Goal: Transaction & Acquisition: Purchase product/service

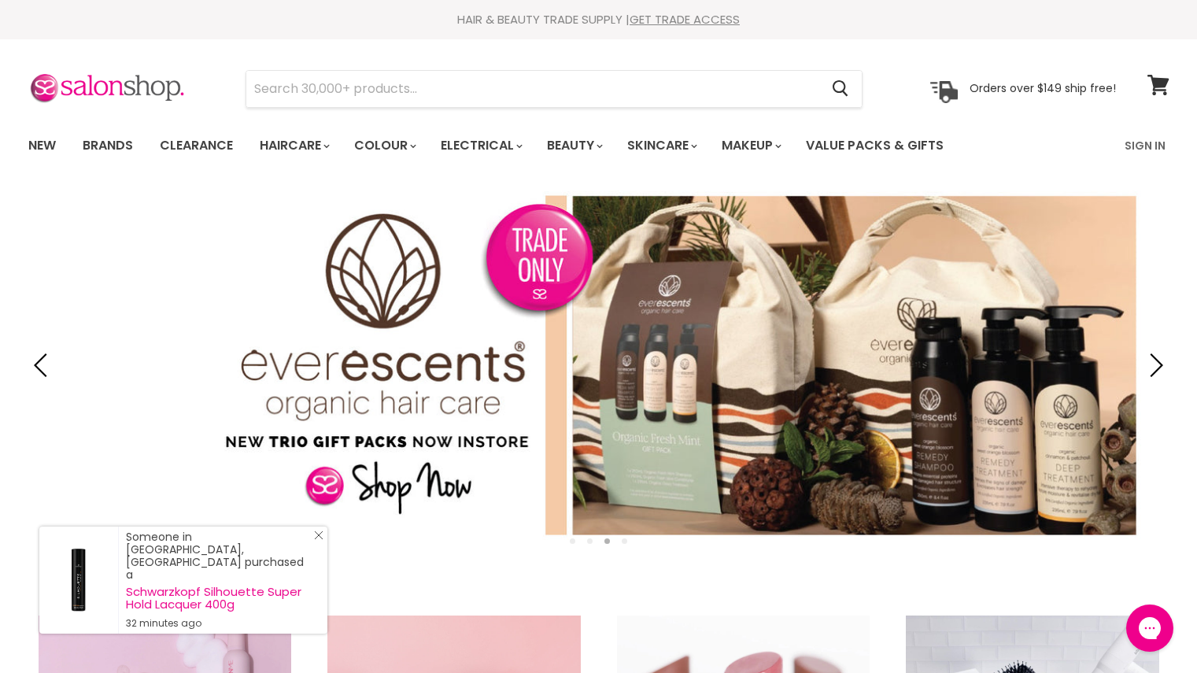
click at [315, 546] on link "Close Icon" at bounding box center [316, 538] width 16 height 16
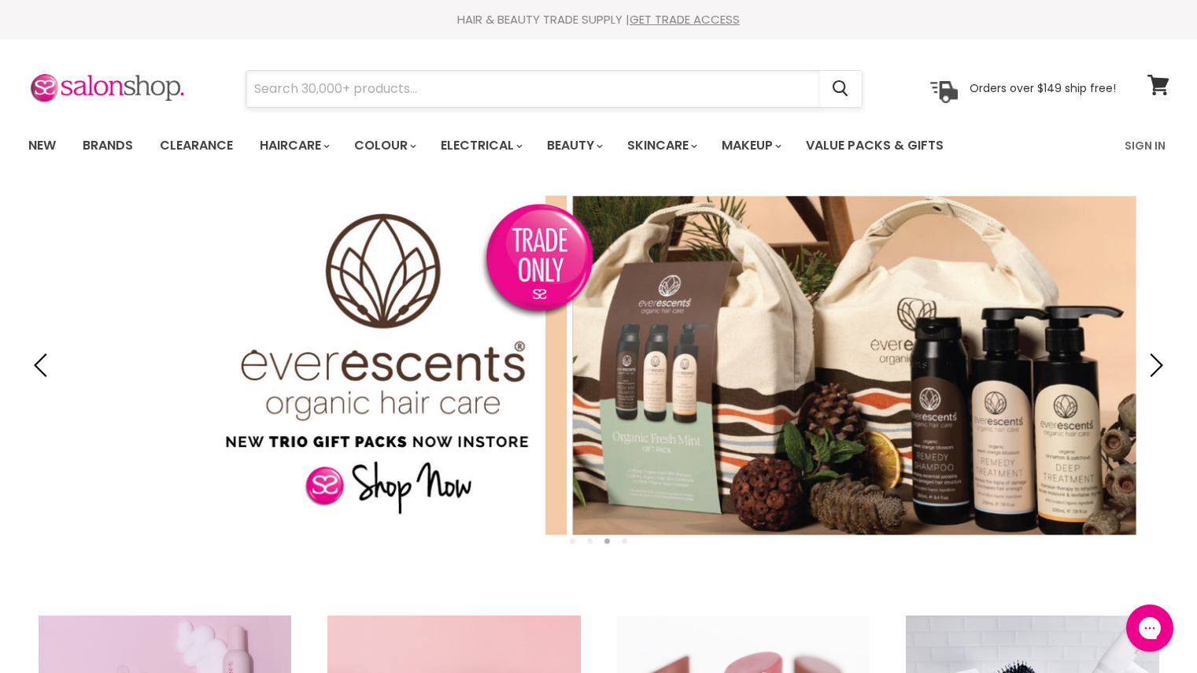
click at [375, 88] on input "Search" at bounding box center [533, 89] width 574 height 36
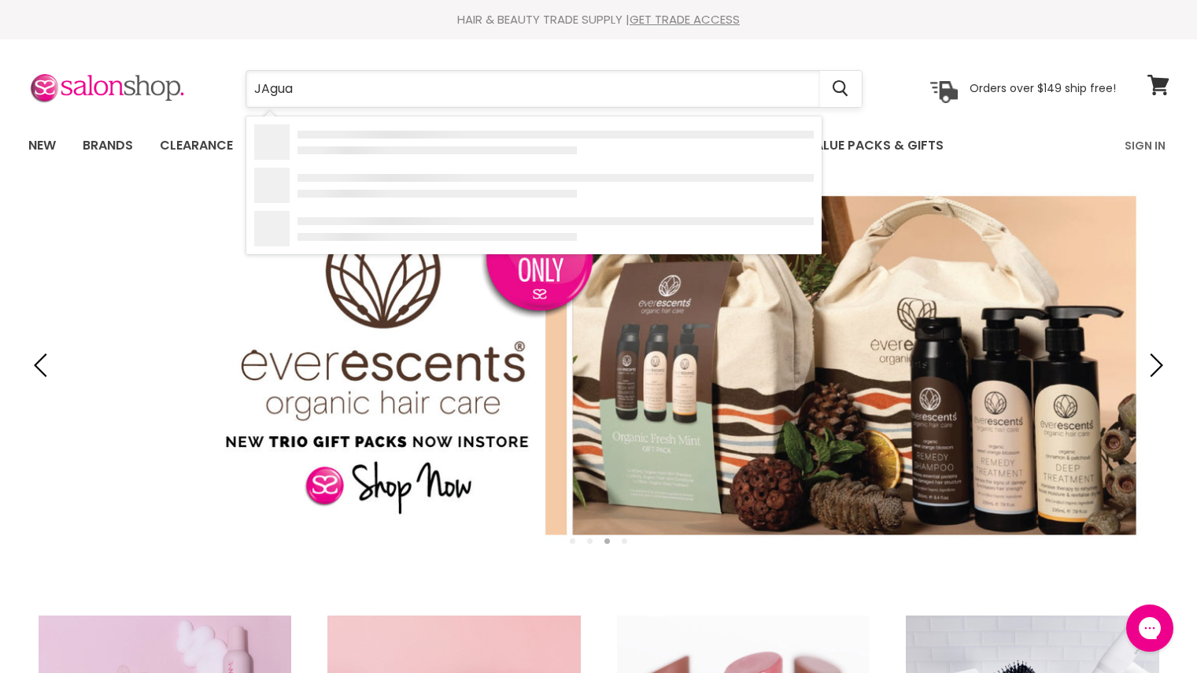
type input "JAguar"
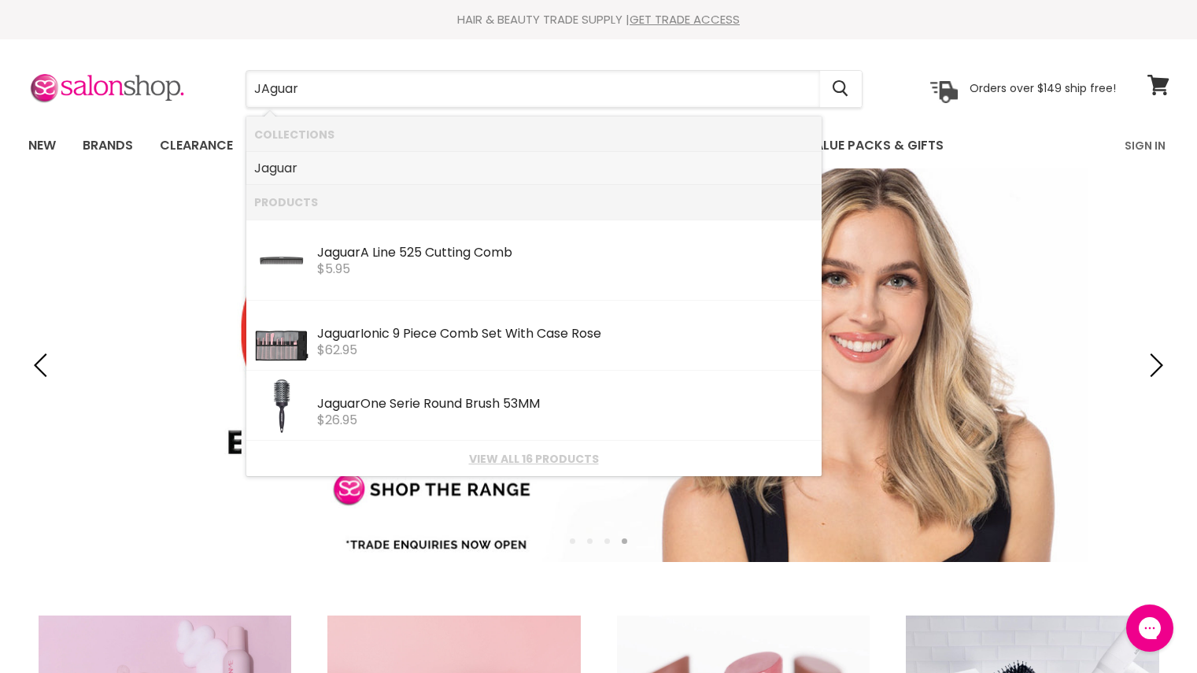
click at [312, 174] on link "Jaguar" at bounding box center [533, 168] width 559 height 25
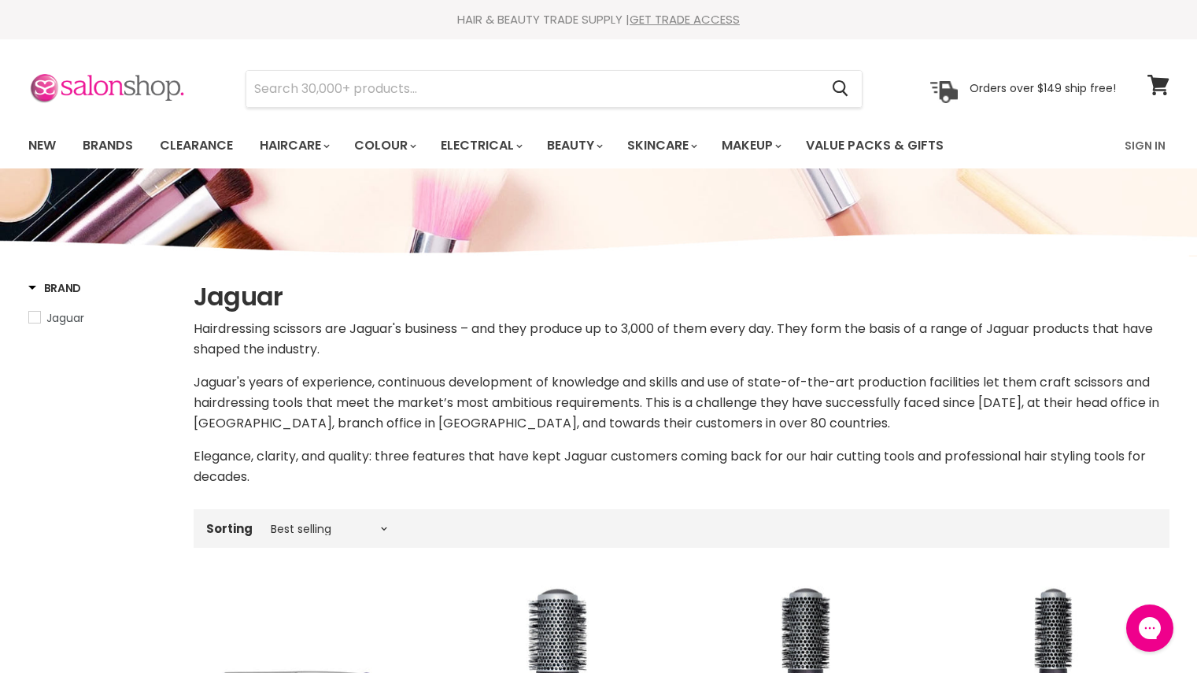
click at [134, 86] on img at bounding box center [106, 88] width 157 height 33
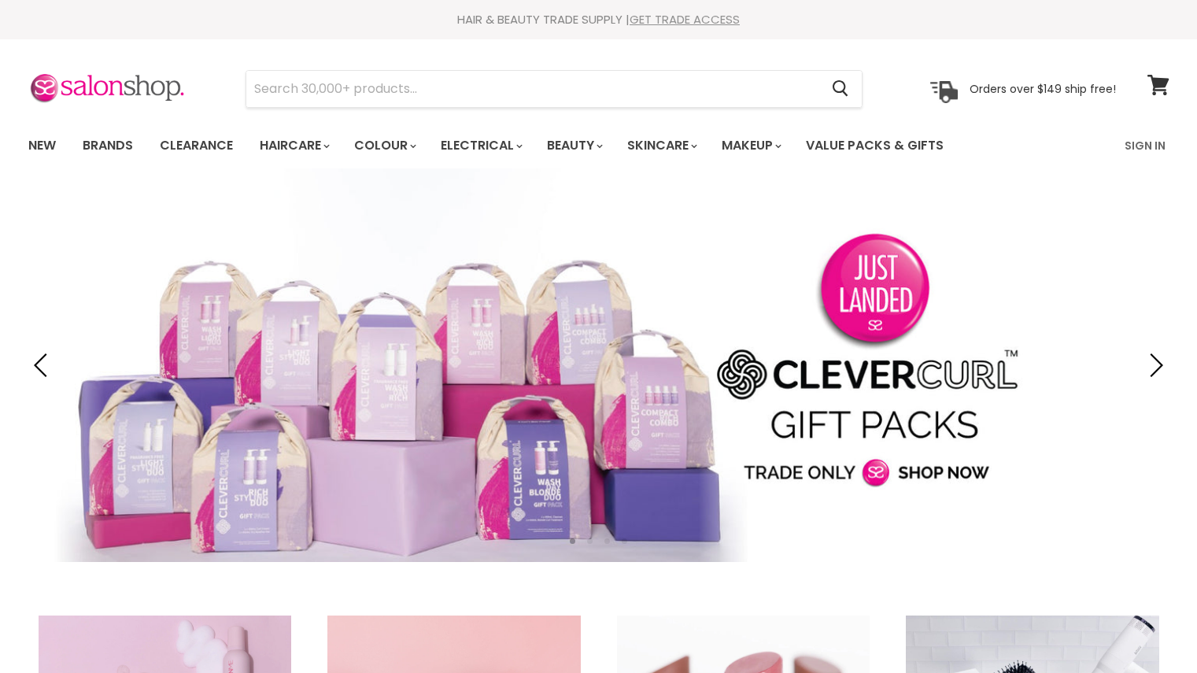
click at [682, 20] on link "GET TRADE ACCESS" at bounding box center [684, 19] width 110 height 17
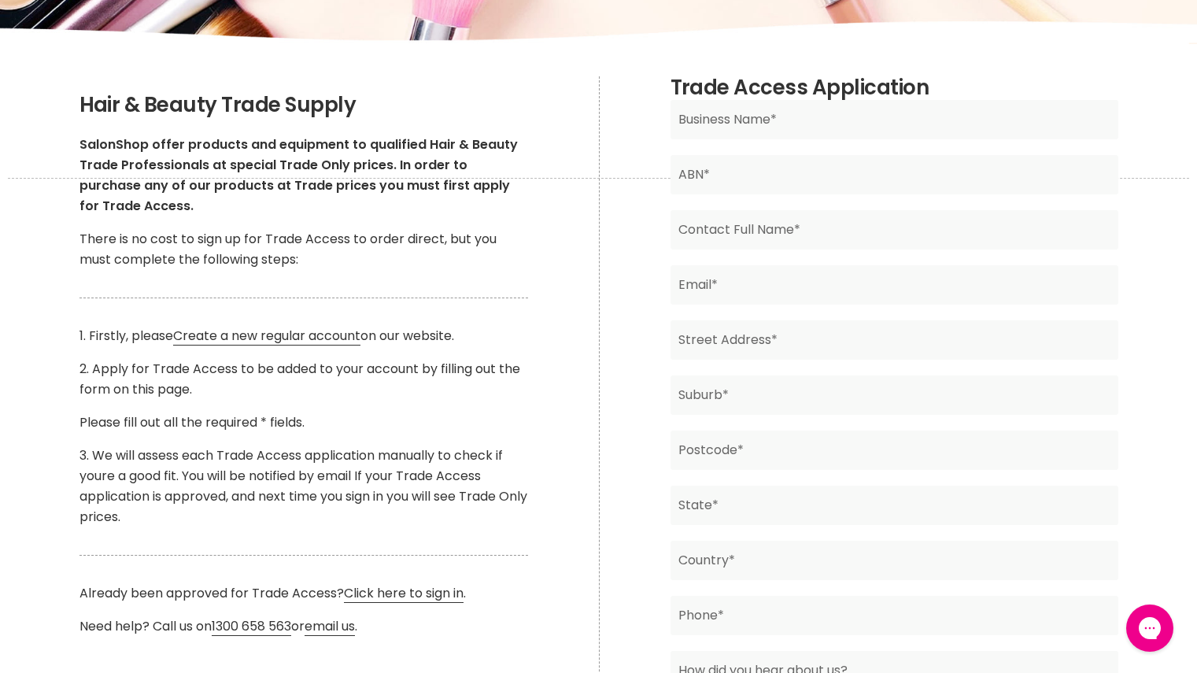
scroll to position [229, 0]
click at [905, 117] on input "Main content" at bounding box center [894, 120] width 448 height 39
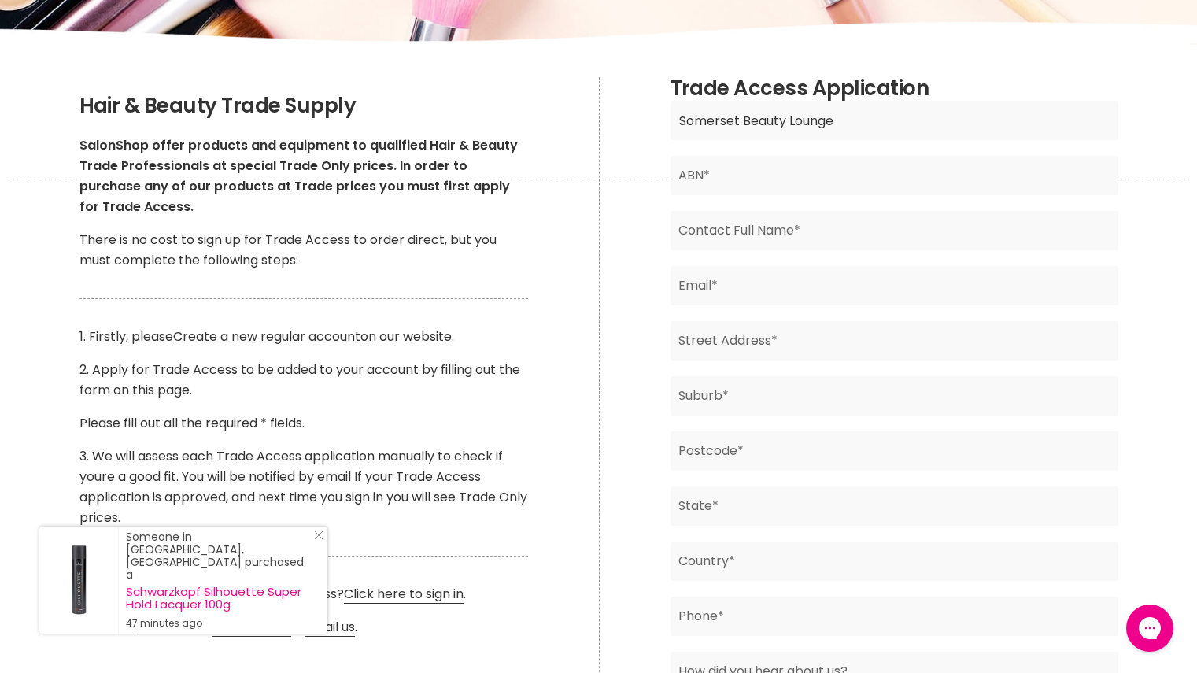
type input "Somerset Beauty Lounge"
click at [873, 165] on input "Main content" at bounding box center [894, 175] width 448 height 39
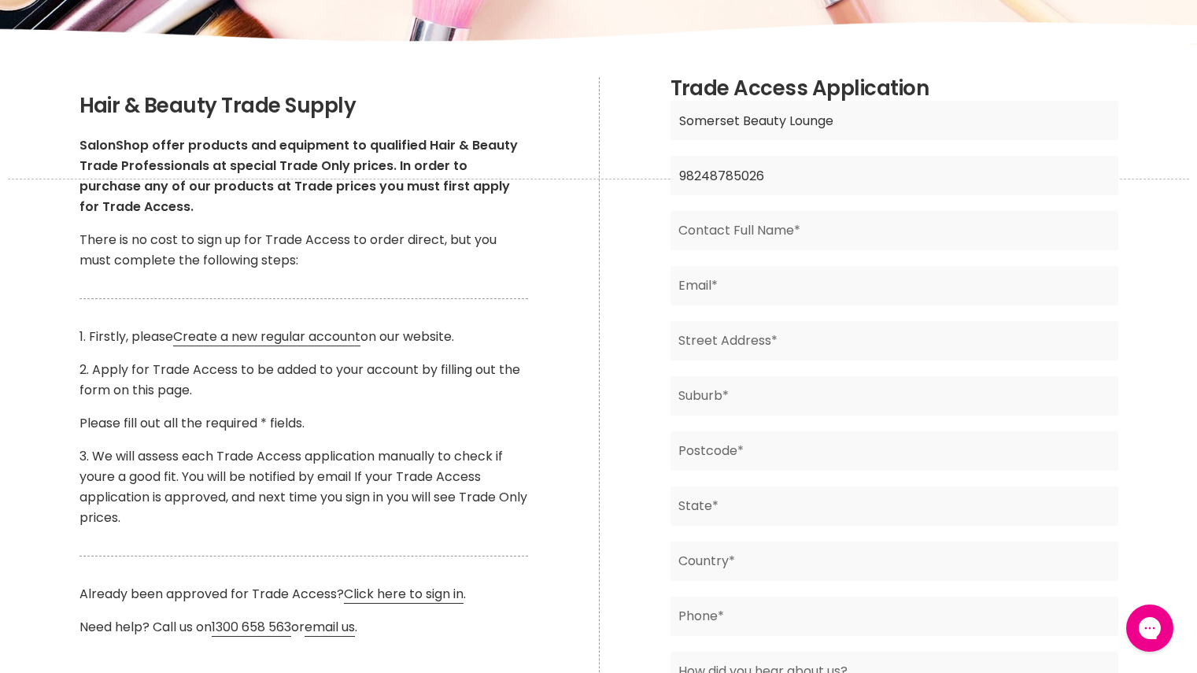
type input "98248785026"
click at [843, 239] on input "Main content" at bounding box center [894, 230] width 448 height 39
type input "Leisa Young"
click at [731, 279] on input "Main content" at bounding box center [894, 285] width 448 height 39
click at [853, 234] on input "Leisa Young" at bounding box center [894, 230] width 448 height 39
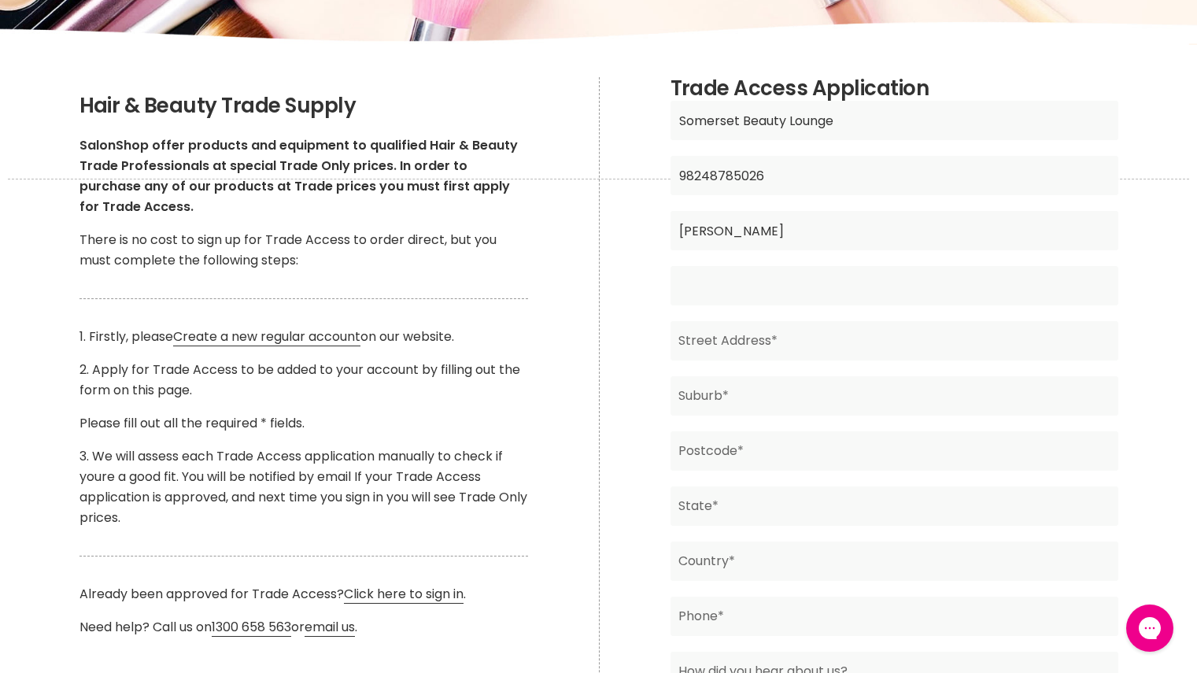
click at [729, 293] on input "Main content" at bounding box center [894, 285] width 448 height 39
type input "leisa.young@hotmail.com"
click at [711, 335] on input "Main content" at bounding box center [894, 340] width 448 height 39
type input "19 Cressbrook Street"
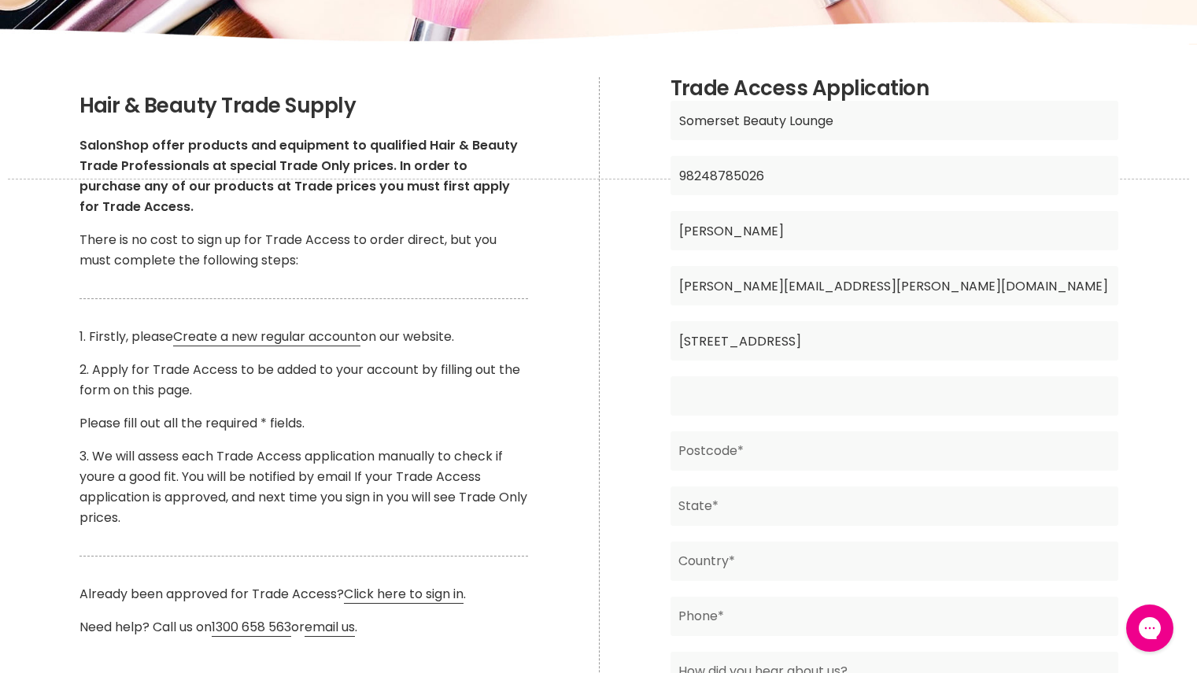
click at [783, 397] on input "Main content" at bounding box center [894, 395] width 448 height 39
type input "Toogoolawah"
click at [778, 447] on input "Main content" at bounding box center [894, 450] width 448 height 39
type input "4313"
click at [730, 511] on input "Main content" at bounding box center [894, 505] width 448 height 39
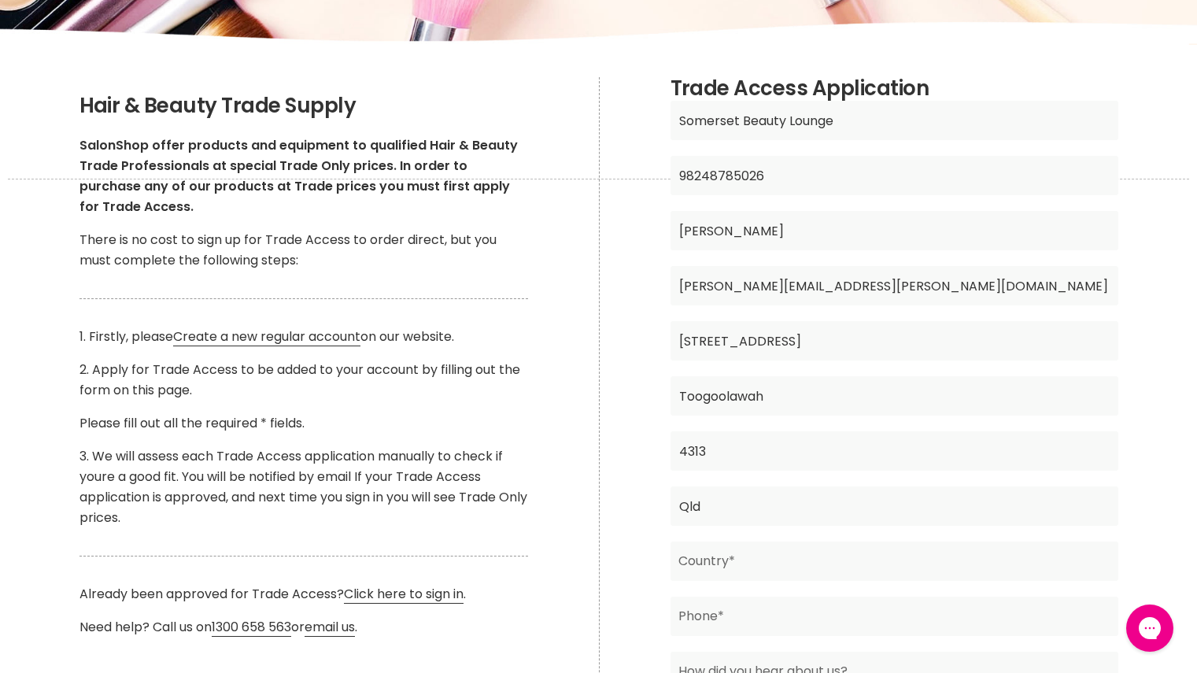
type input "Qld"
click at [737, 555] on input "Main content" at bounding box center [894, 560] width 448 height 39
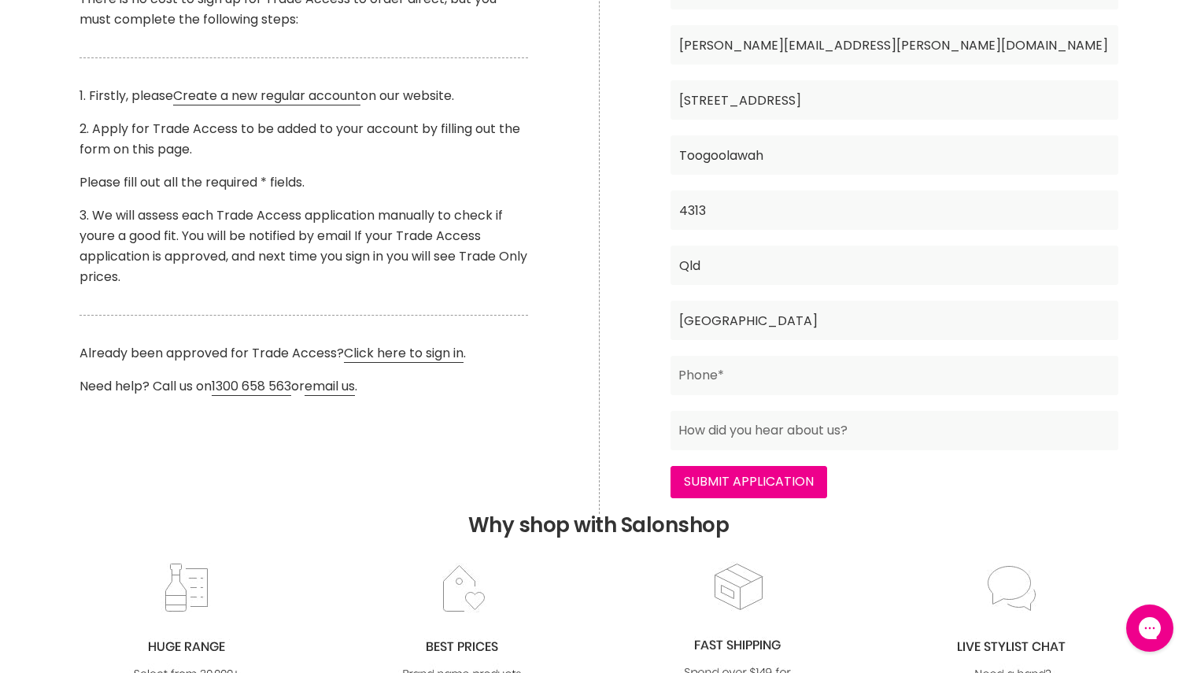
scroll to position [471, 0]
type input "Australia"
click at [906, 381] on input "Main content" at bounding box center [894, 373] width 448 height 39
type input "0420255955"
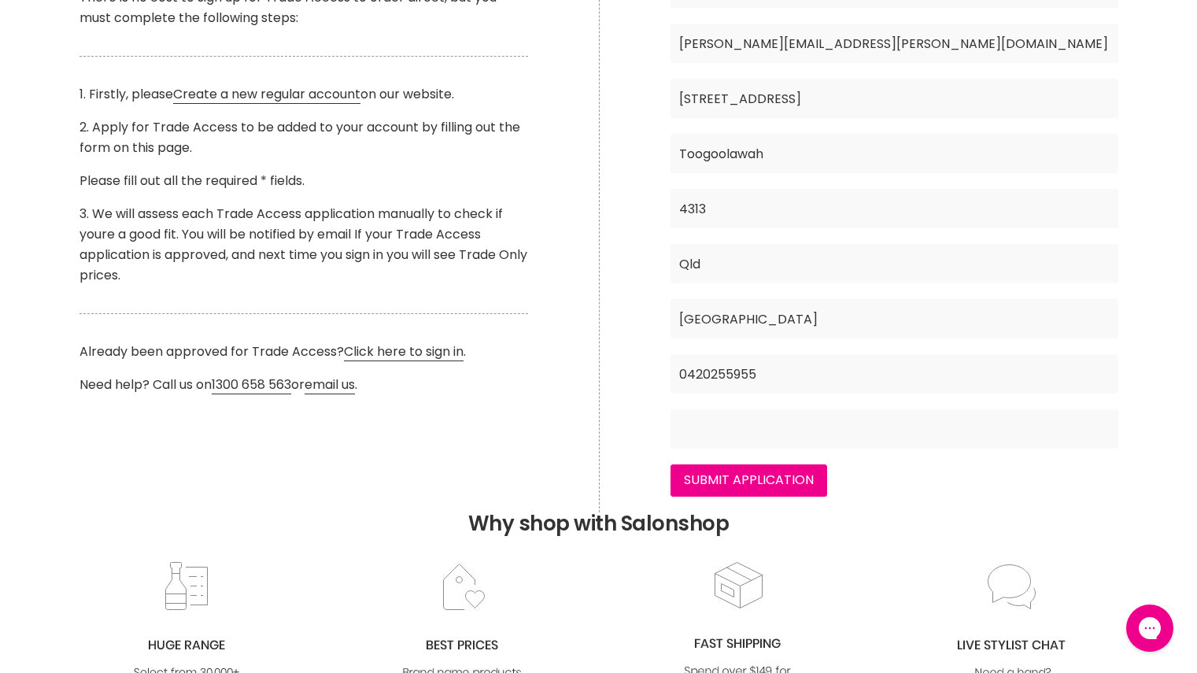
click at [707, 430] on input "Main content" at bounding box center [894, 428] width 448 height 39
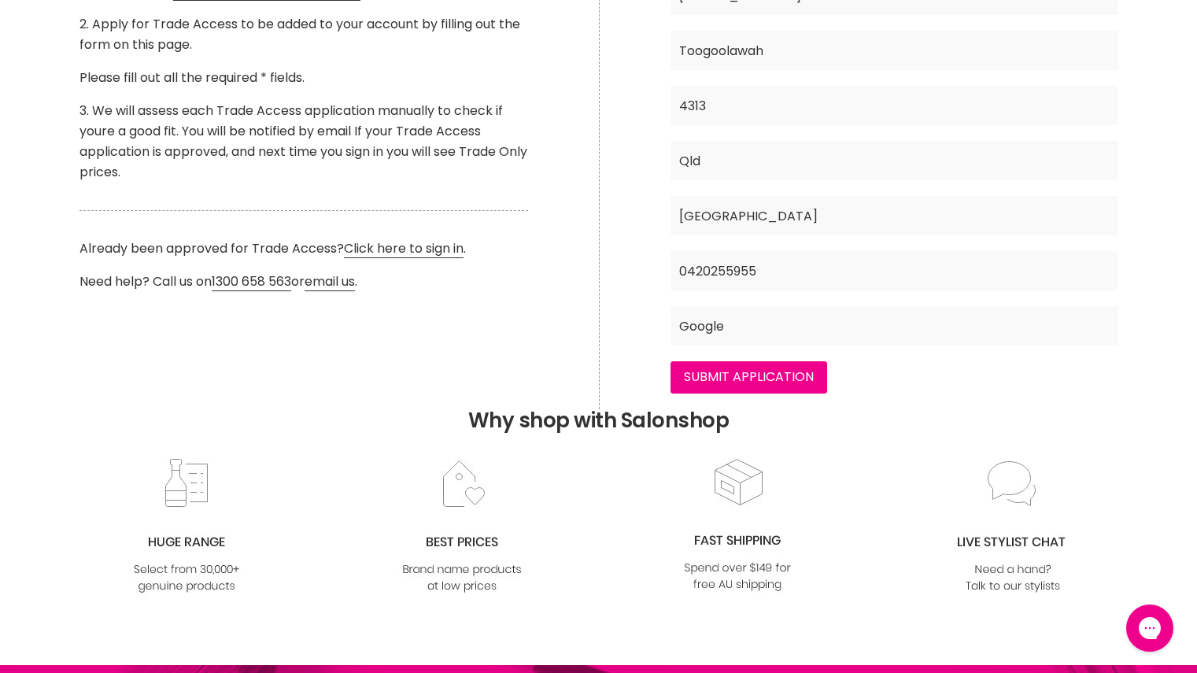
scroll to position [592, 0]
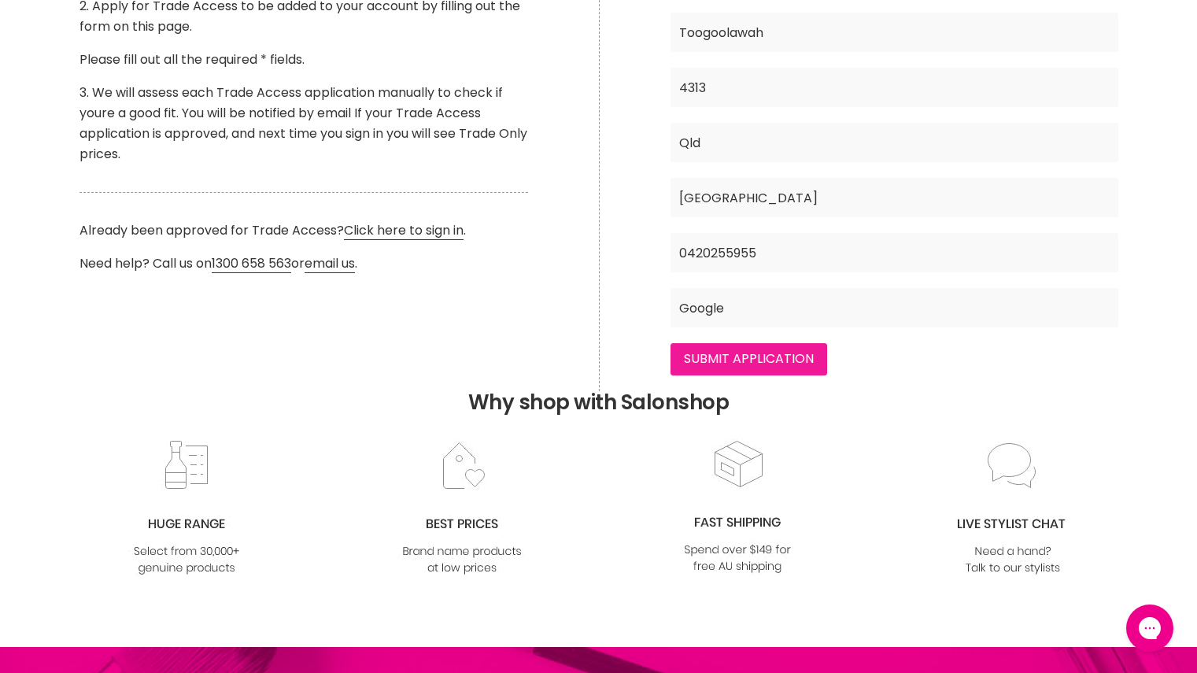
type input "Google"
click at [766, 349] on input "Submit Application" at bounding box center [748, 358] width 157 height 31
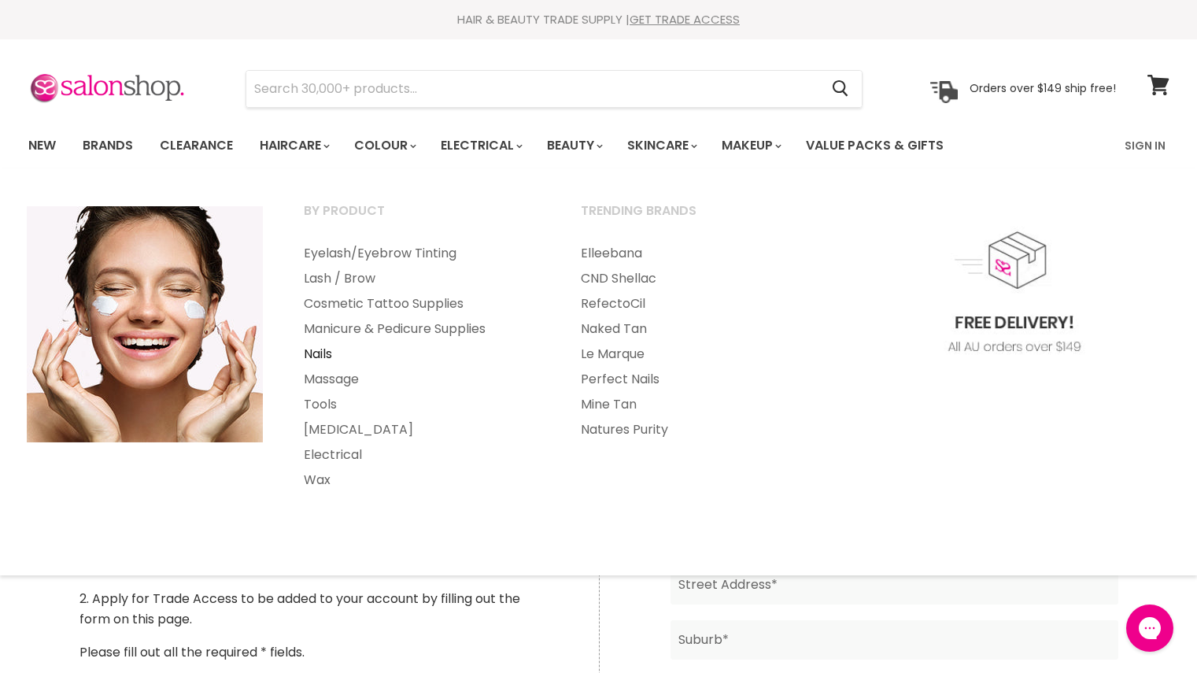
click at [316, 348] on link "Nails" at bounding box center [421, 353] width 274 height 25
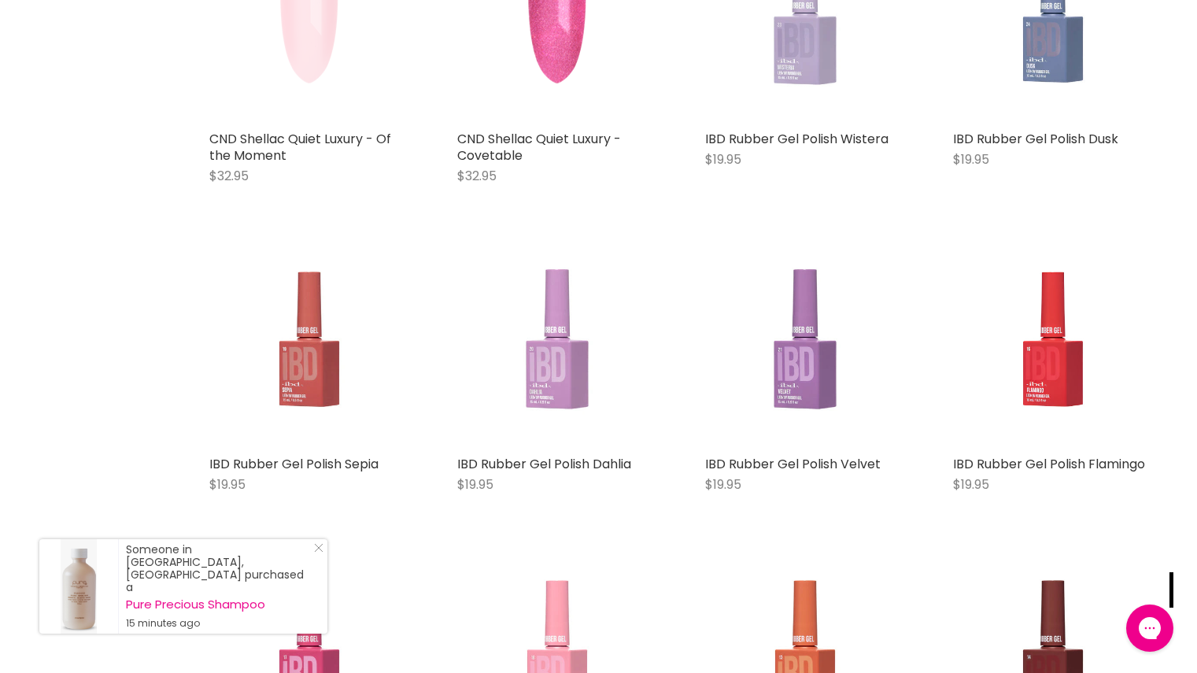
scroll to position [2095, 0]
click at [319, 576] on div "Someone in Port Macquarie, Australia purchased a Pure Precious Shampoo 15 minut…" at bounding box center [183, 586] width 288 height 94
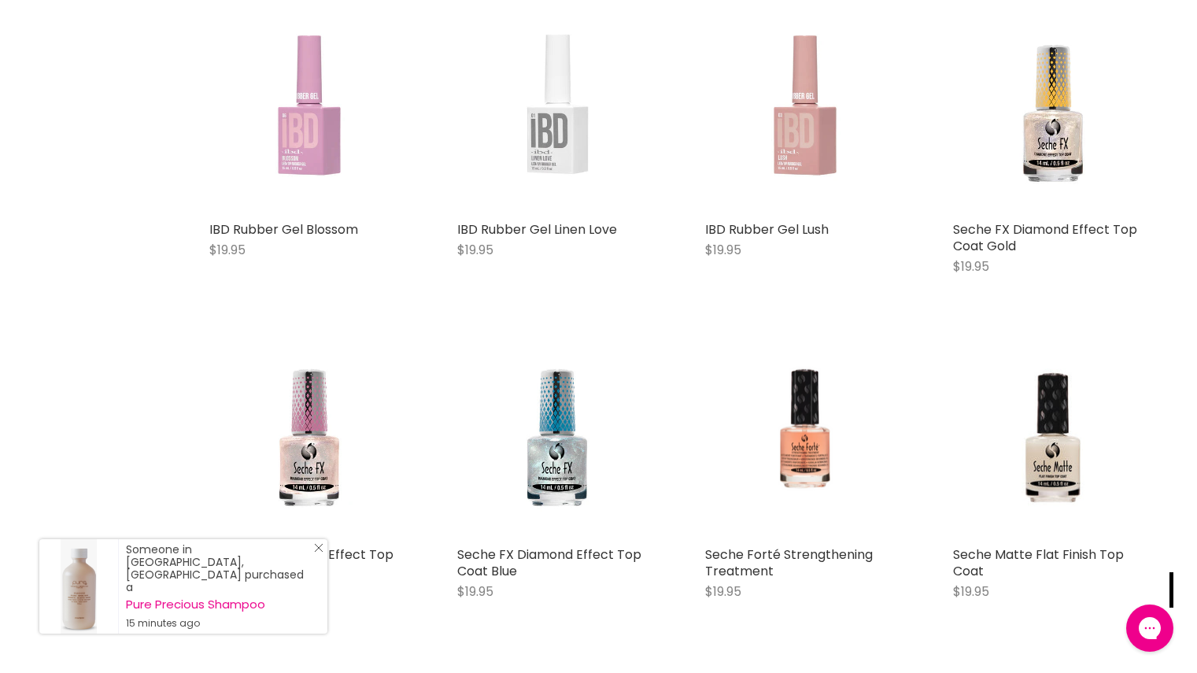
scroll to position [4021, 0]
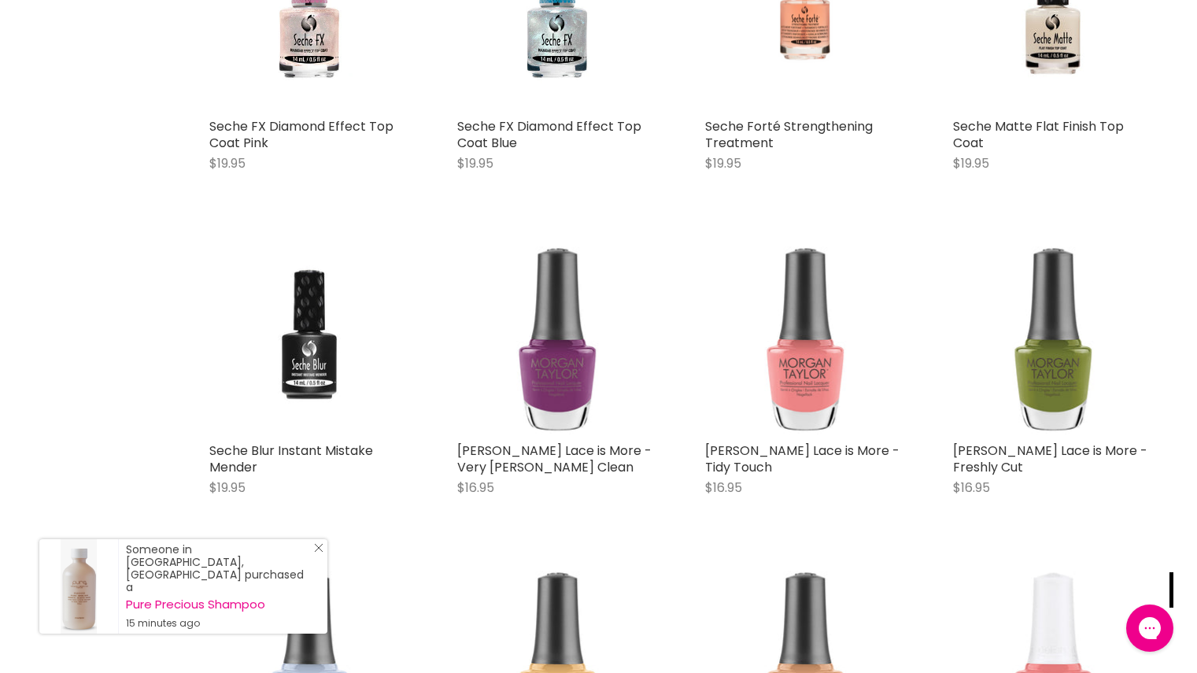
click at [321, 578] on div "Someone in Port Macquarie, Australia purchased a Pure Precious Shampoo 15 minut…" at bounding box center [183, 586] width 288 height 94
click at [323, 552] on icon "Close Icon" at bounding box center [318, 547] width 9 height 9
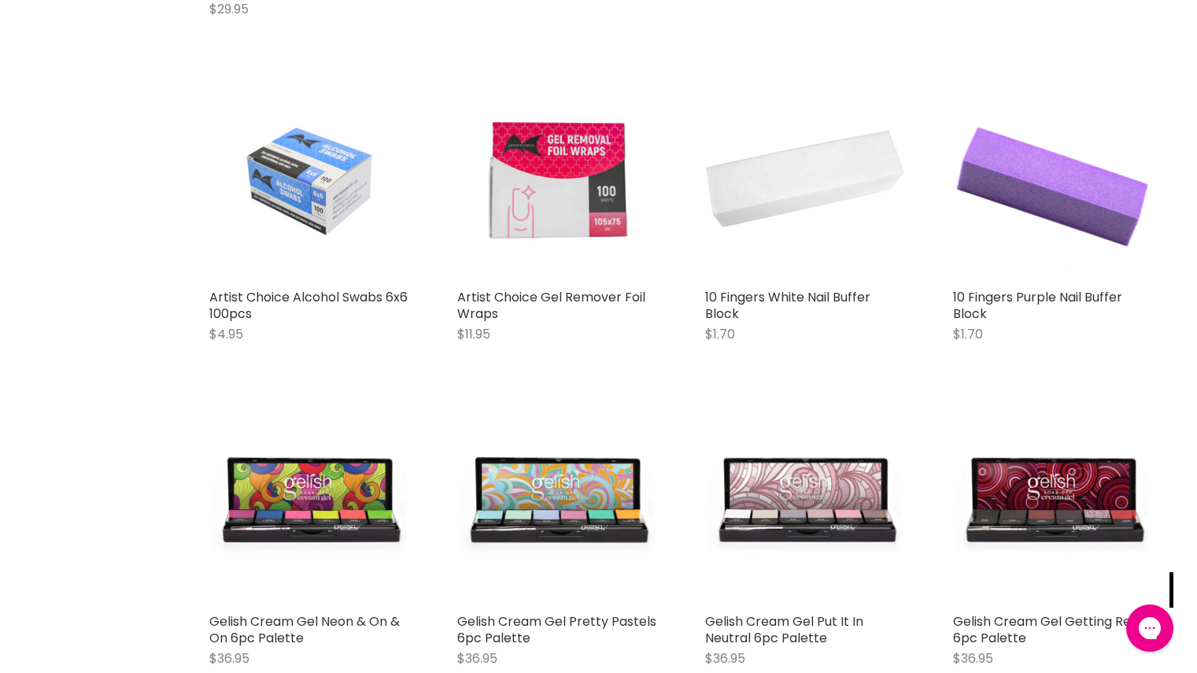
scroll to position [5846, 0]
click at [816, 236] on img "Main content" at bounding box center [805, 181] width 201 height 201
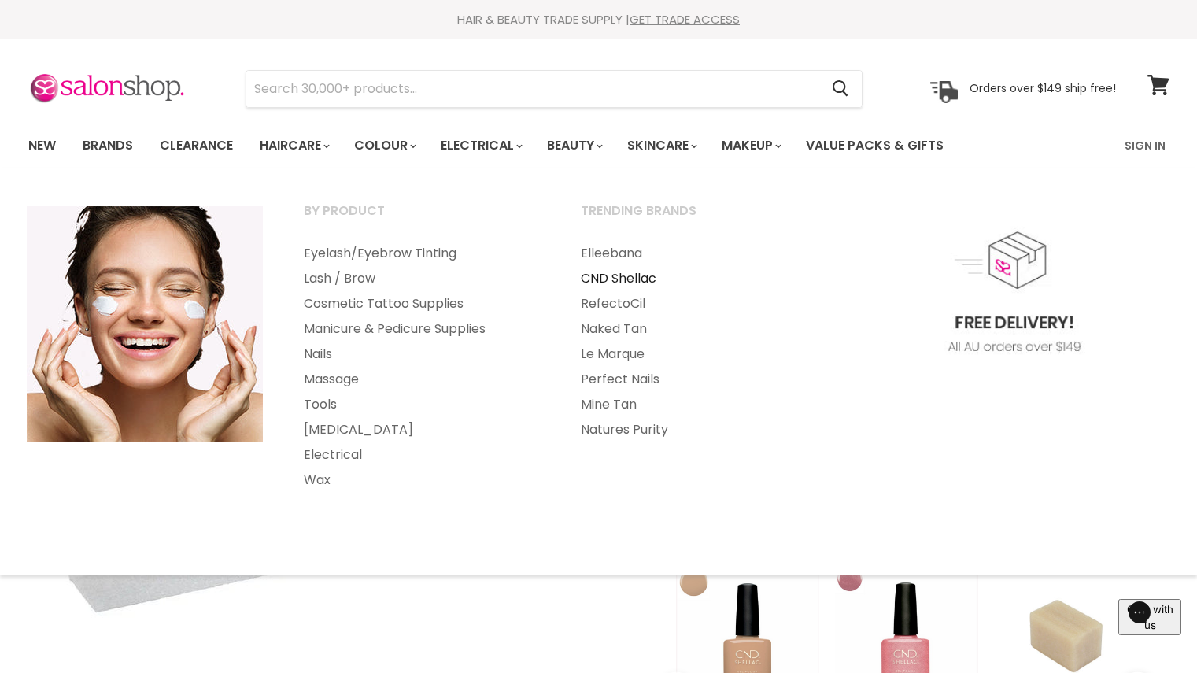
click at [625, 280] on link "CND Shellac" at bounding box center [698, 278] width 274 height 25
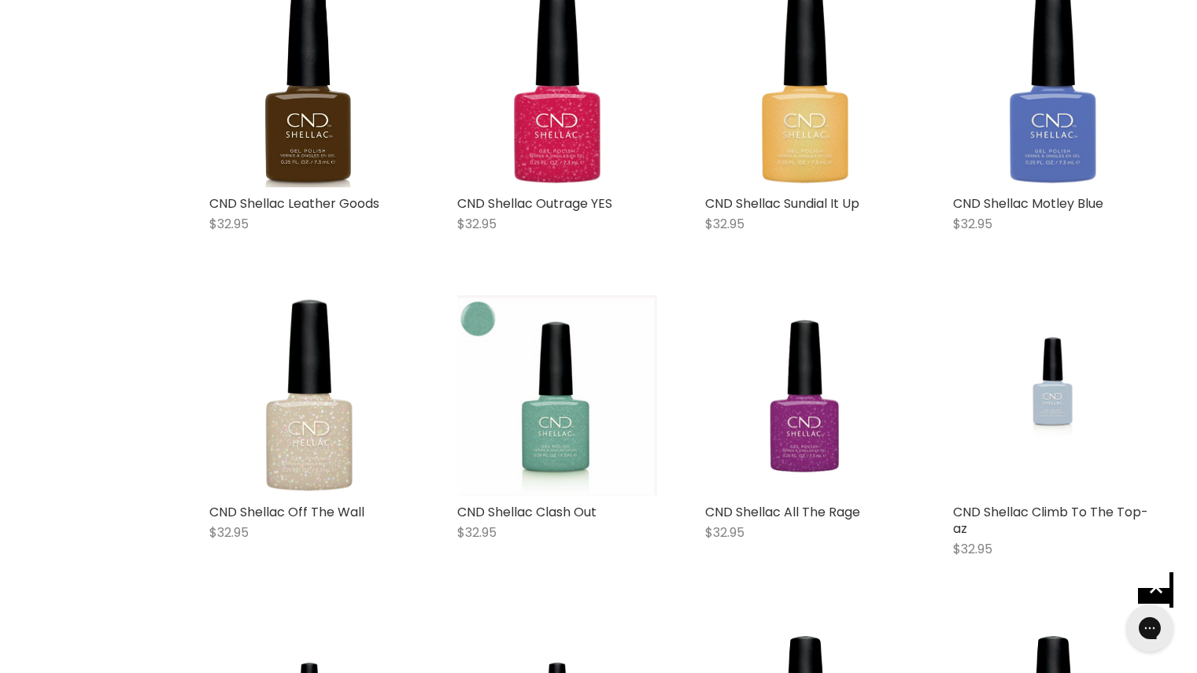
scroll to position [3799, 0]
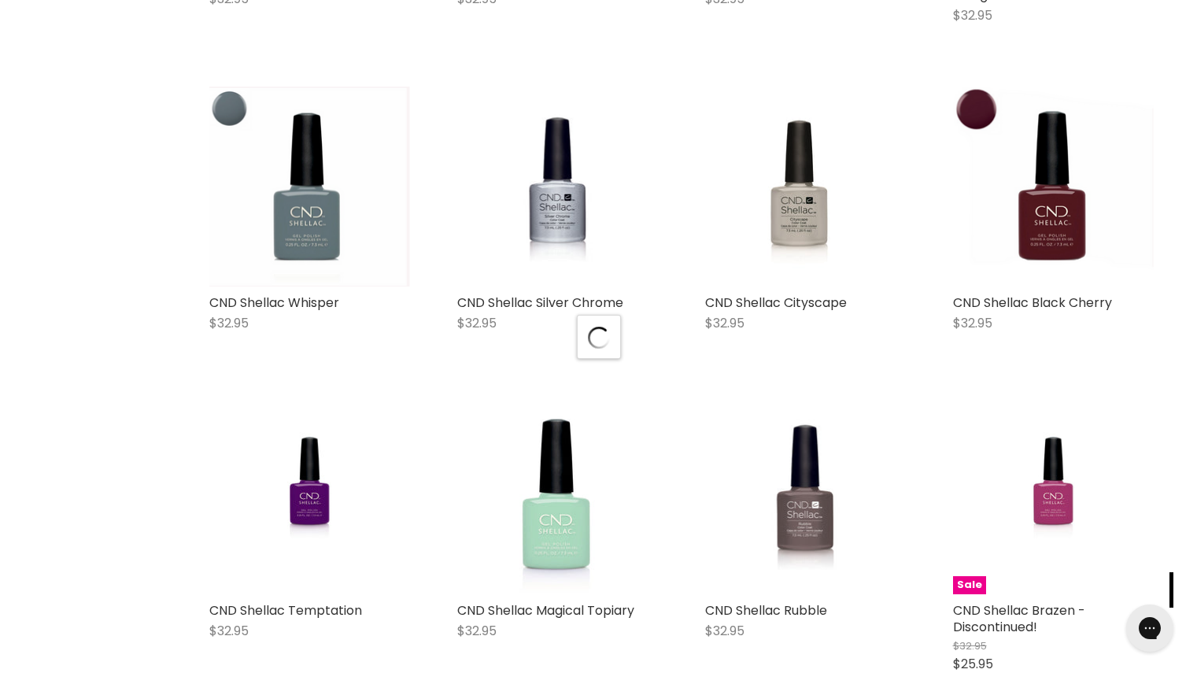
scroll to position [8192, 0]
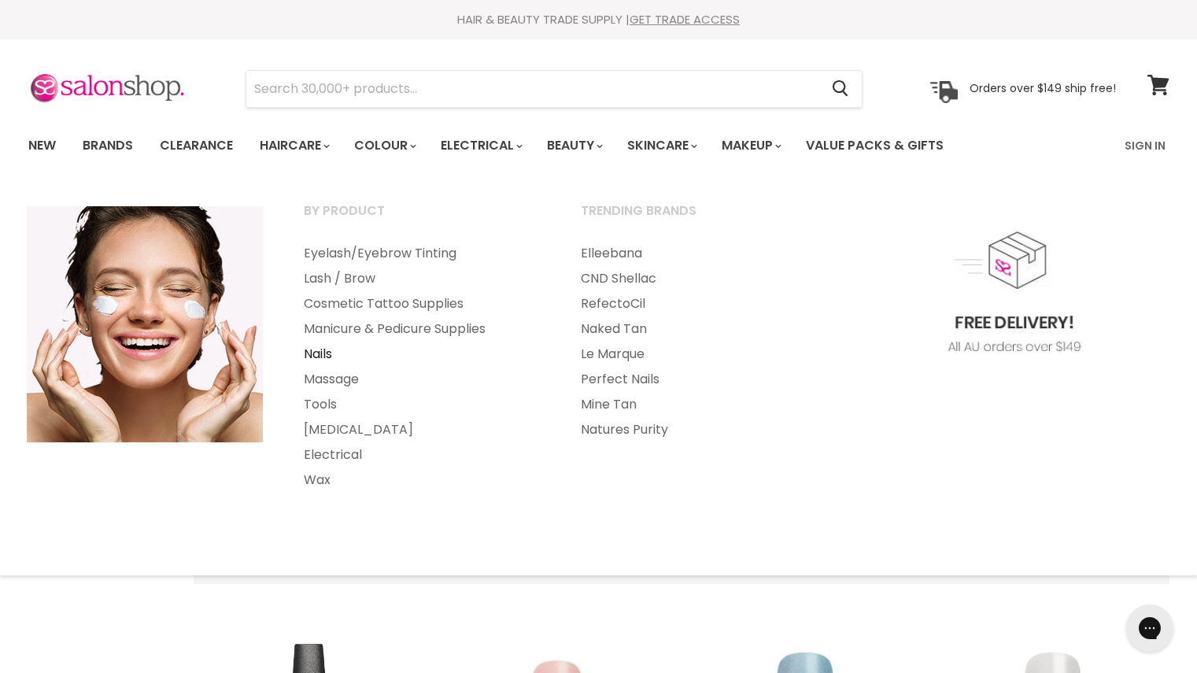
click at [318, 360] on link "Nails" at bounding box center [421, 353] width 274 height 25
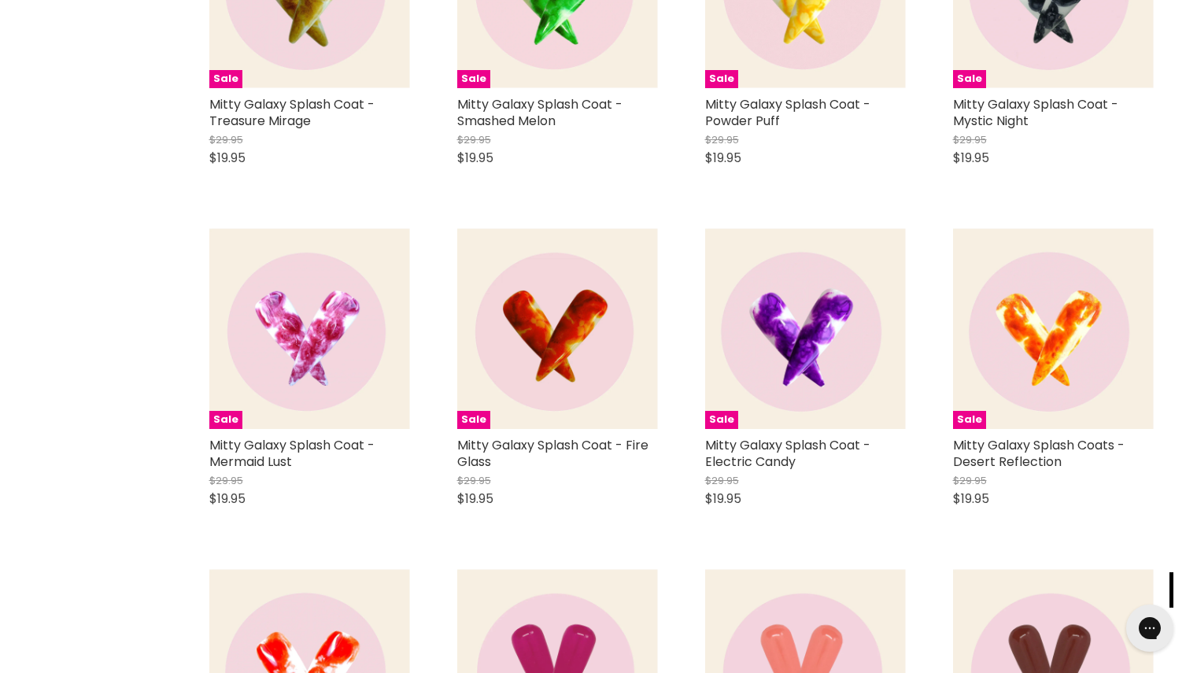
scroll to position [9274, 0]
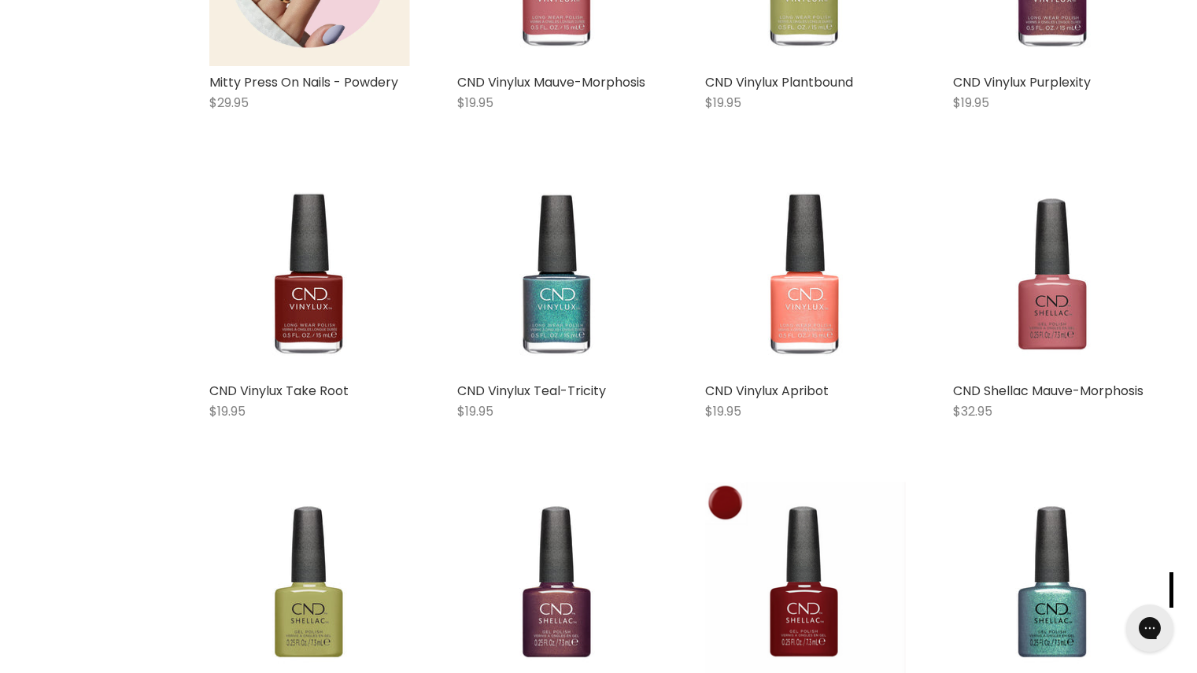
scroll to position [14860, 0]
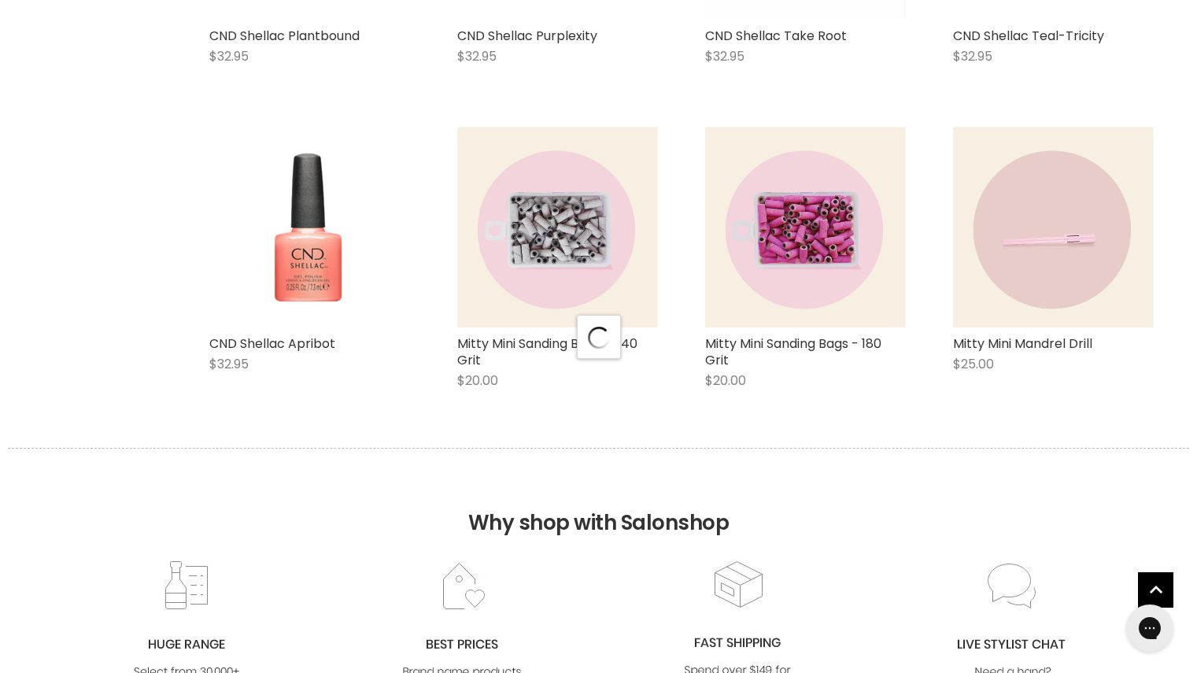
scroll to position [15688, 0]
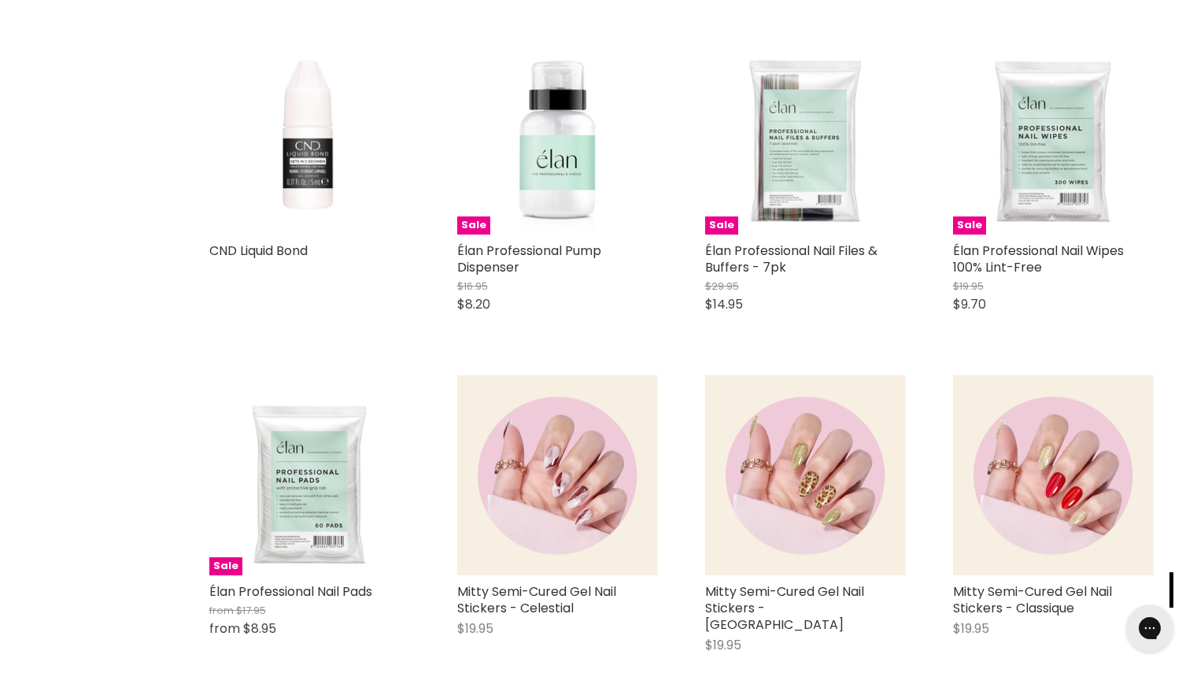
scroll to position [20565, 0]
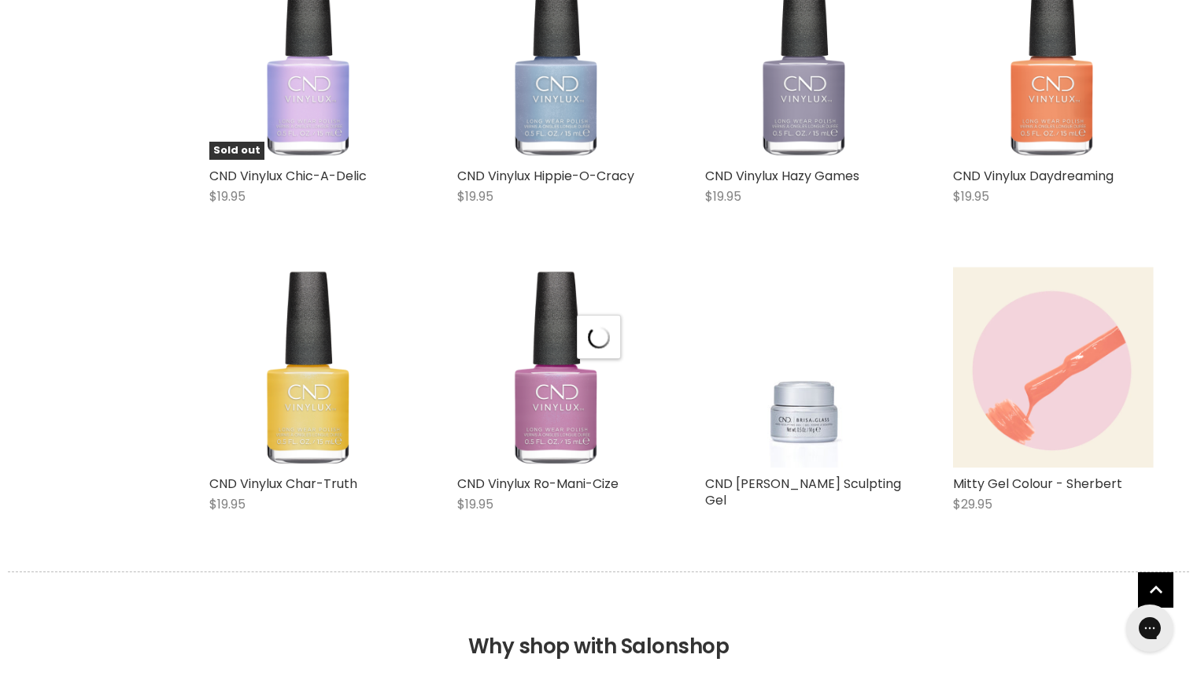
scroll to position [23528, 0]
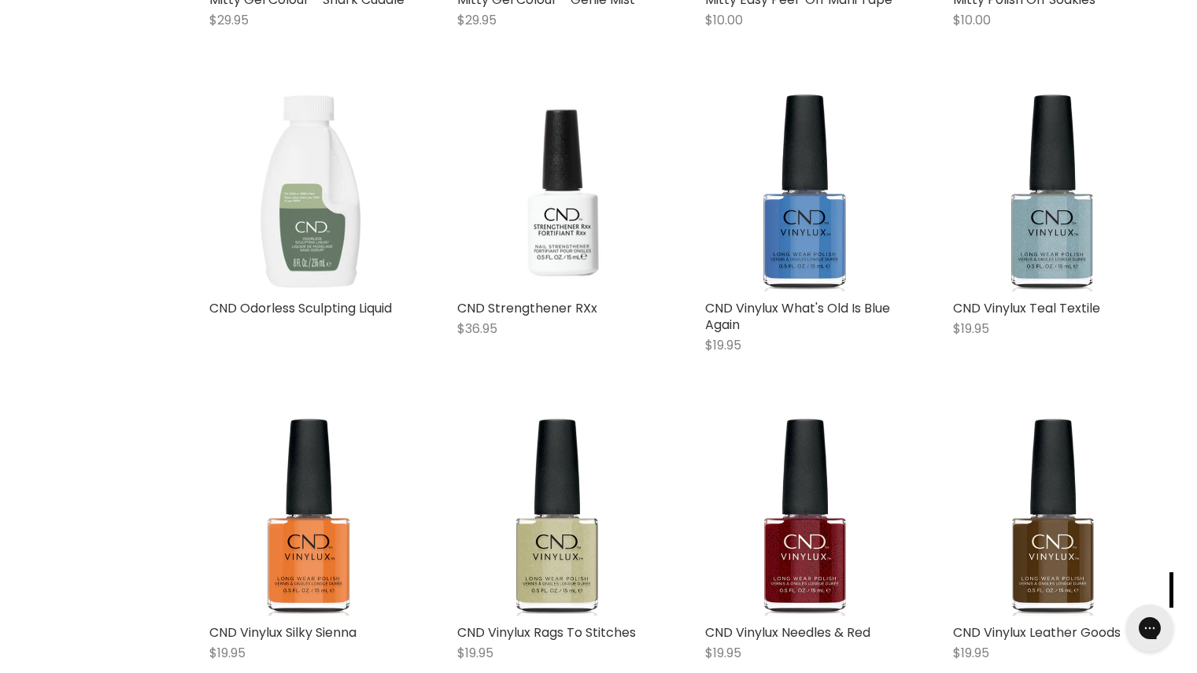
scroll to position [30552, 0]
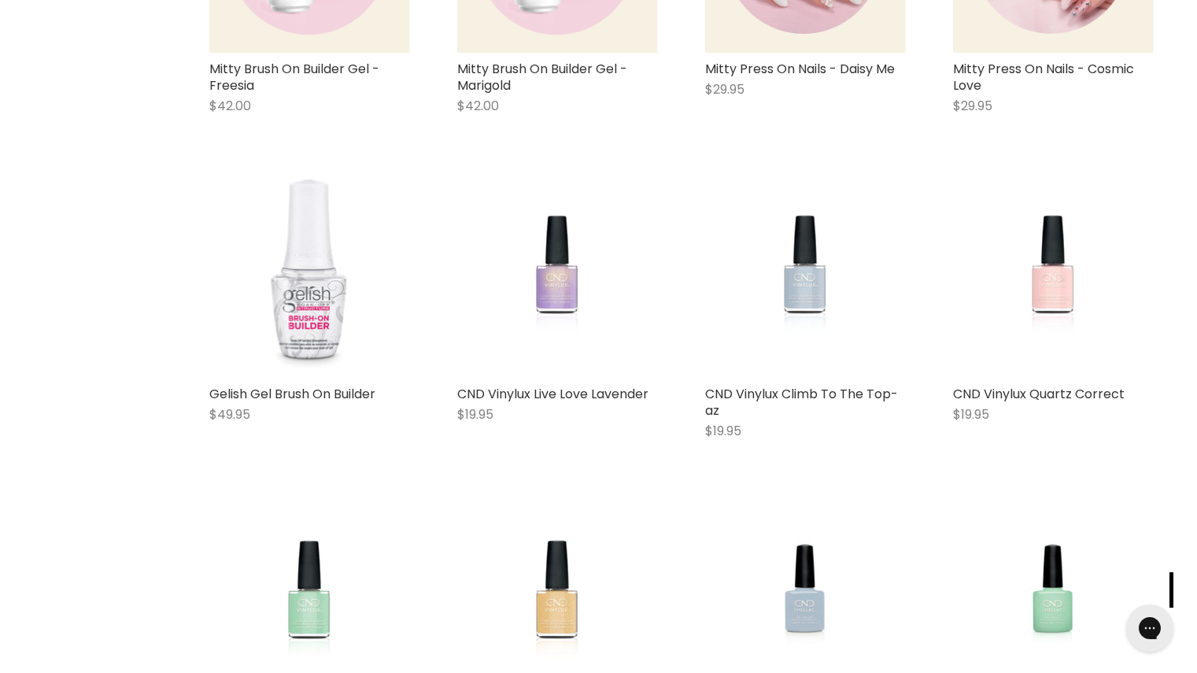
scroll to position [34560, 0]
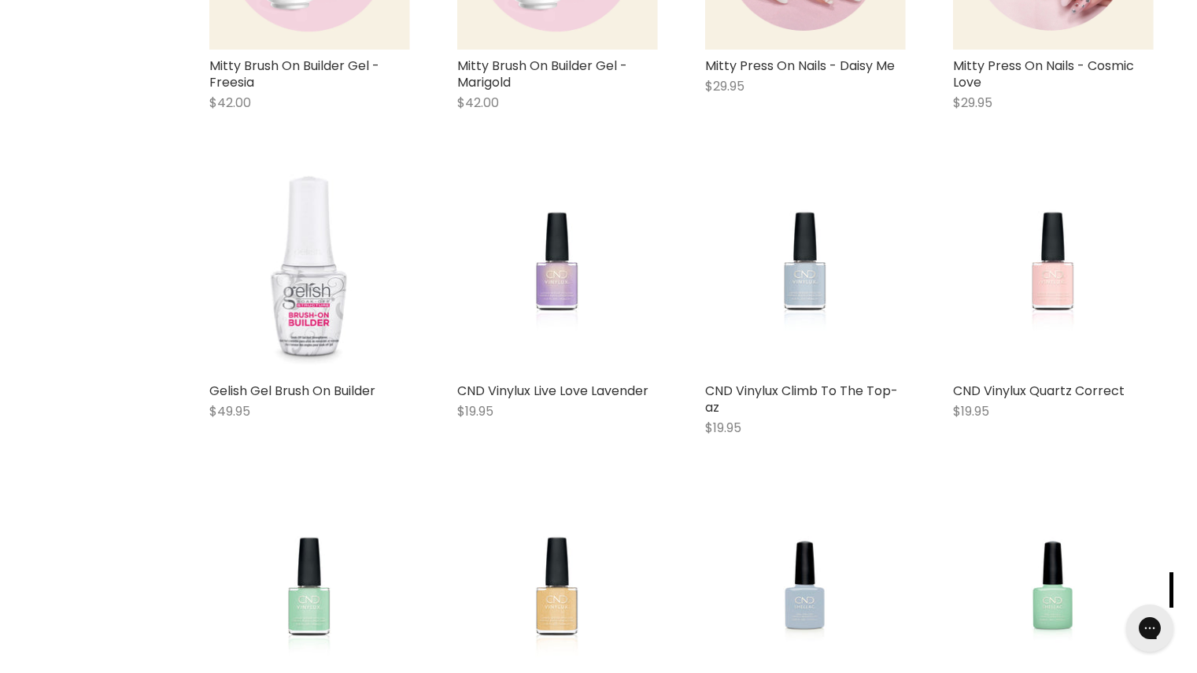
scroll to position [35820, 0]
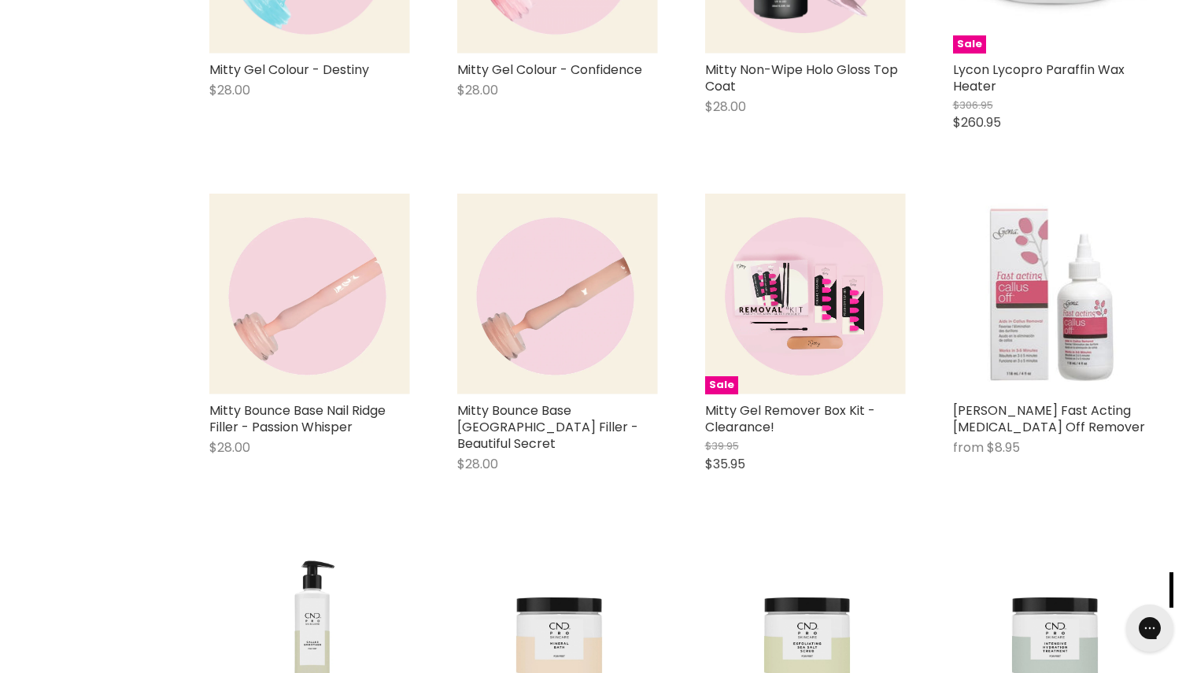
scroll to position [43458, 0]
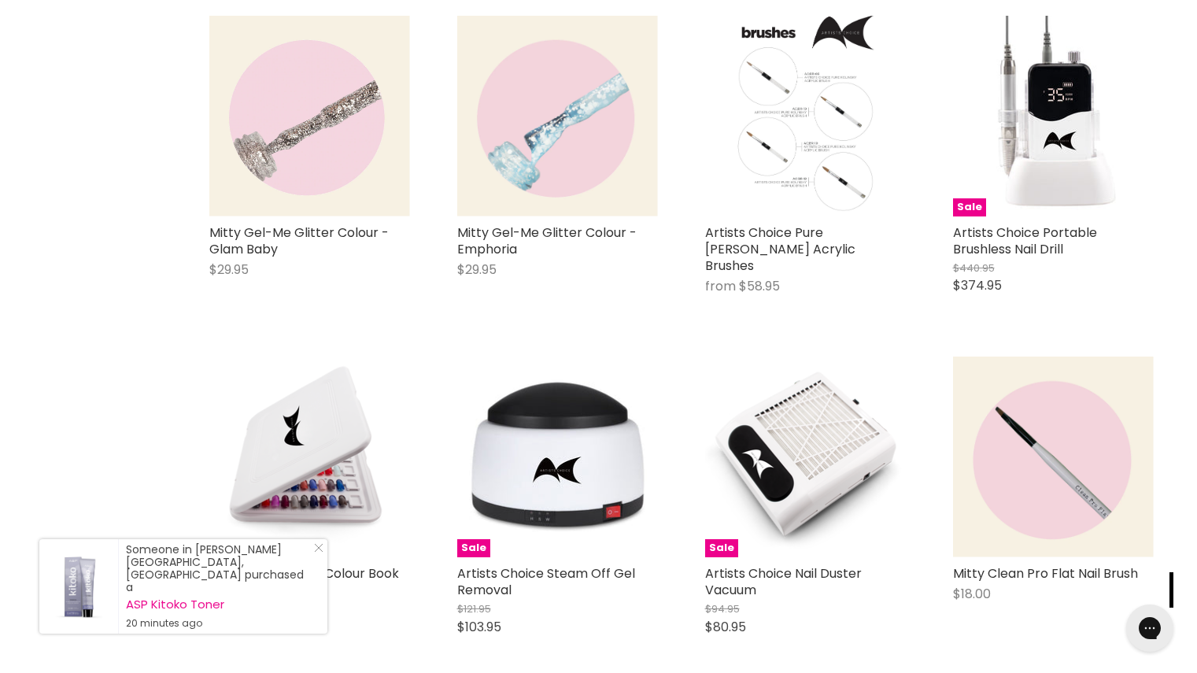
scroll to position [47306, 0]
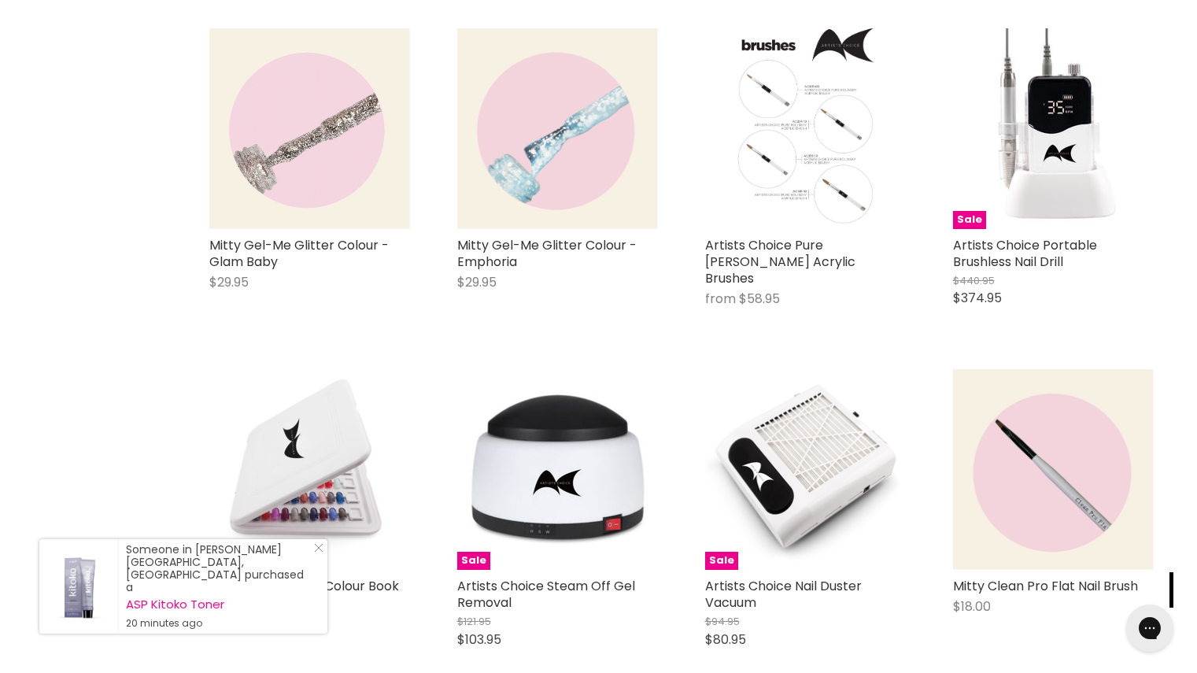
click at [319, 376] on img "Main content" at bounding box center [309, 469] width 201 height 201
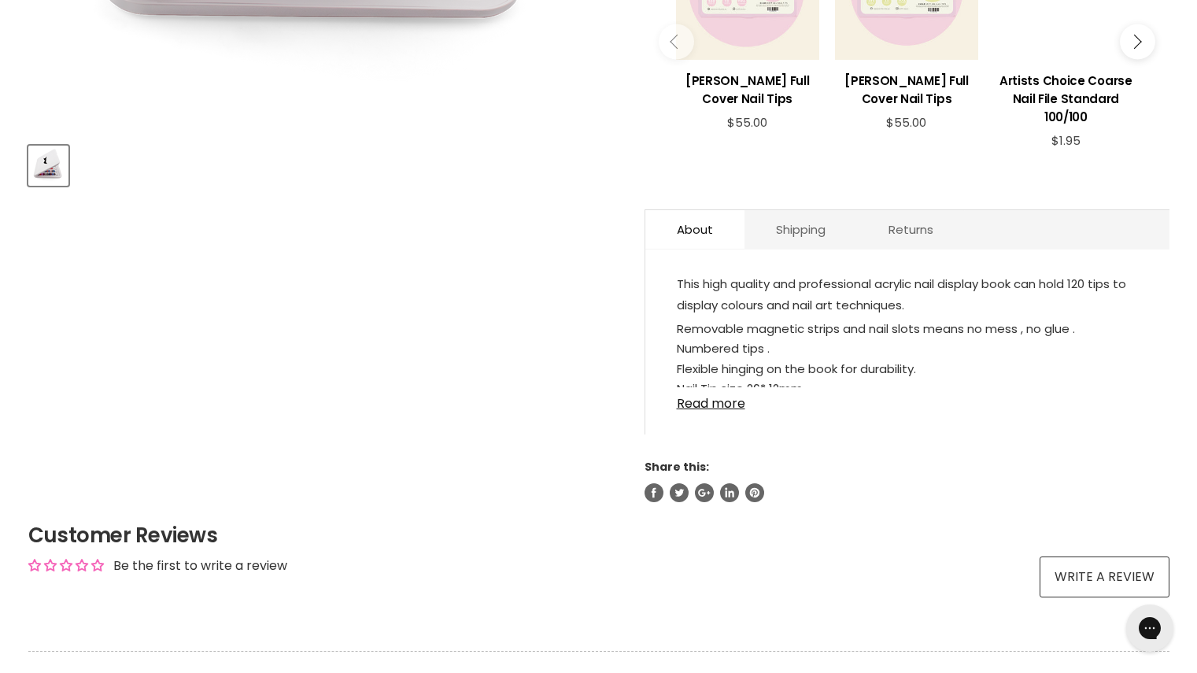
scroll to position [646, 0]
click at [729, 410] on link "Read more" at bounding box center [907, 401] width 461 height 24
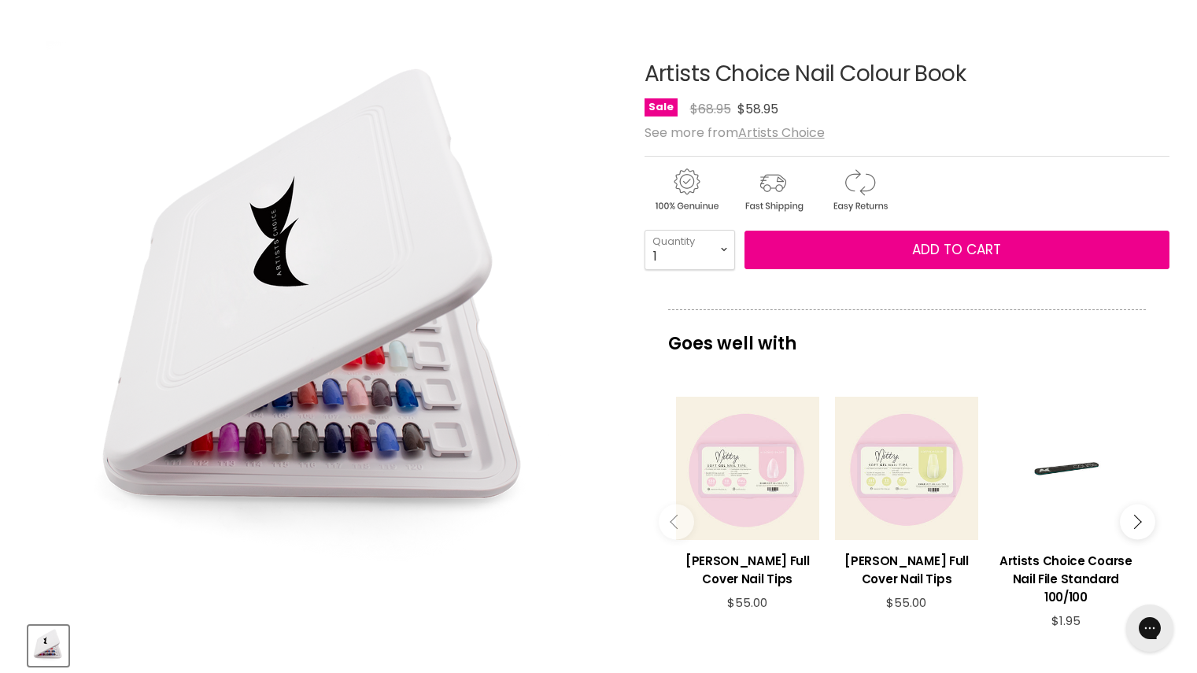
scroll to position [153, 0]
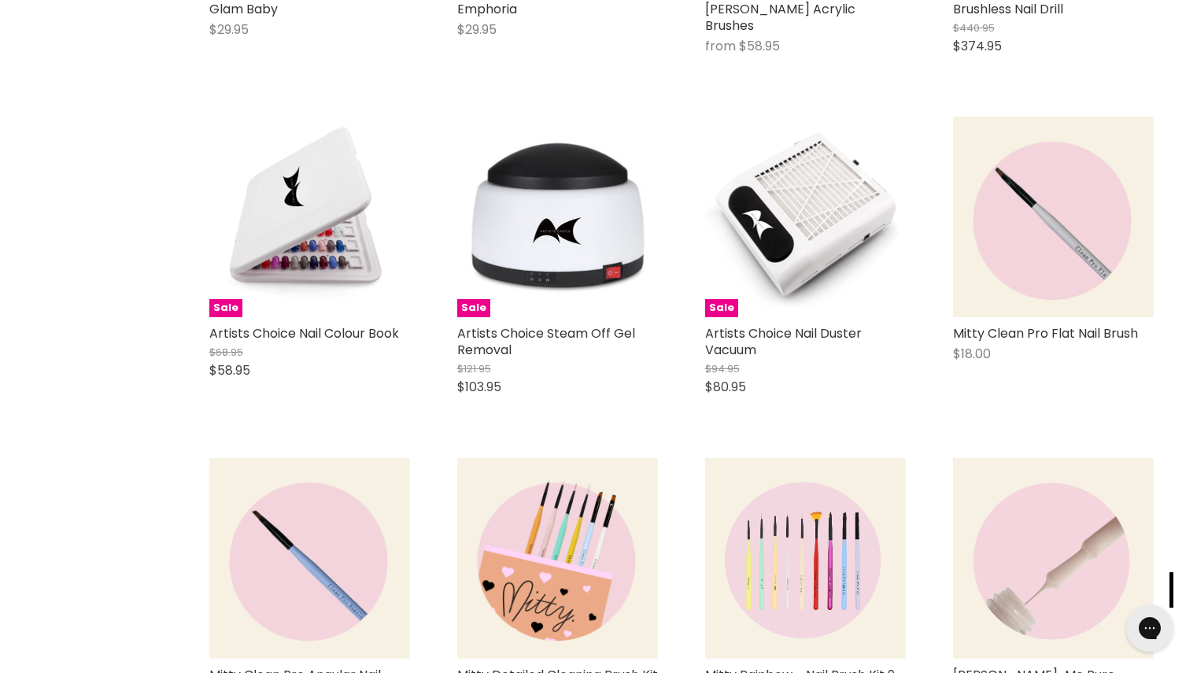
scroll to position [959, 0]
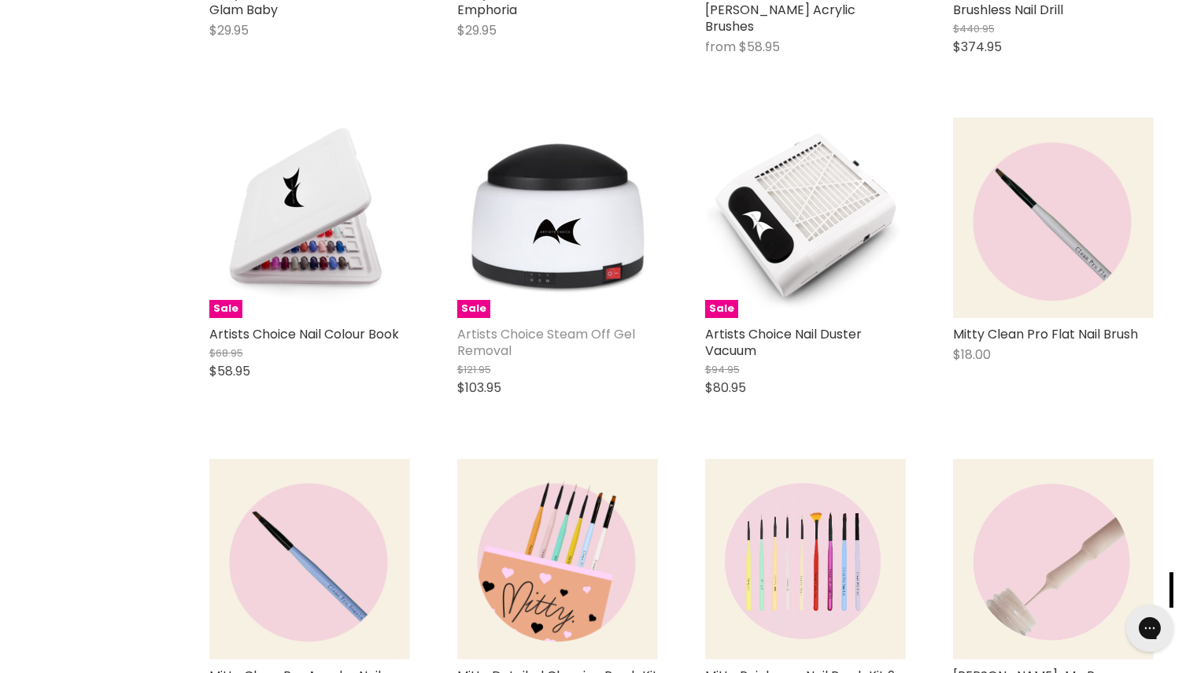
click at [527, 337] on link "Artists Choice Steam Off Gel Removal" at bounding box center [546, 342] width 178 height 35
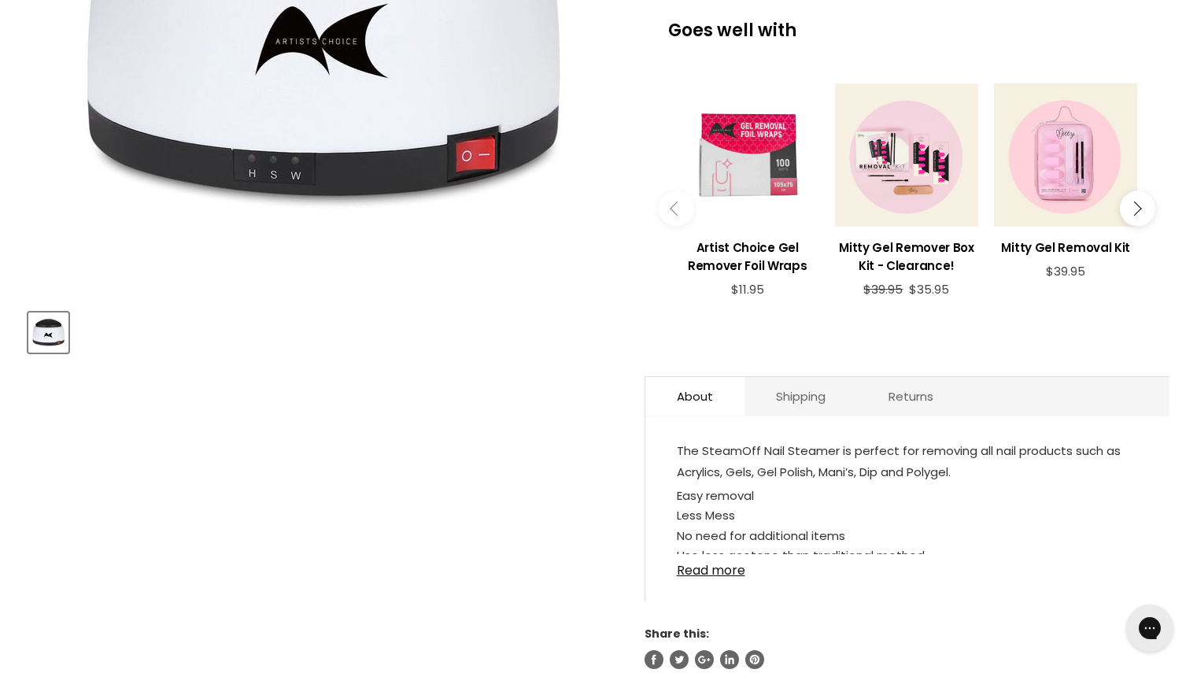
scroll to position [488, 0]
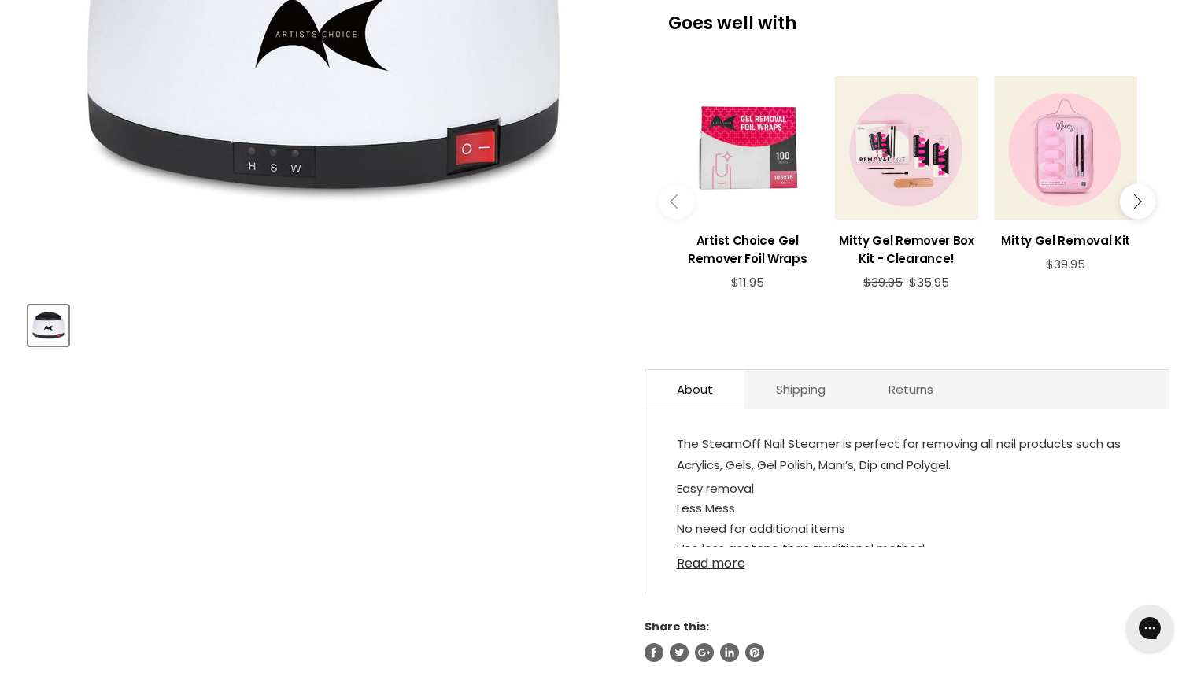
click at [715, 564] on link "Read more" at bounding box center [907, 559] width 461 height 24
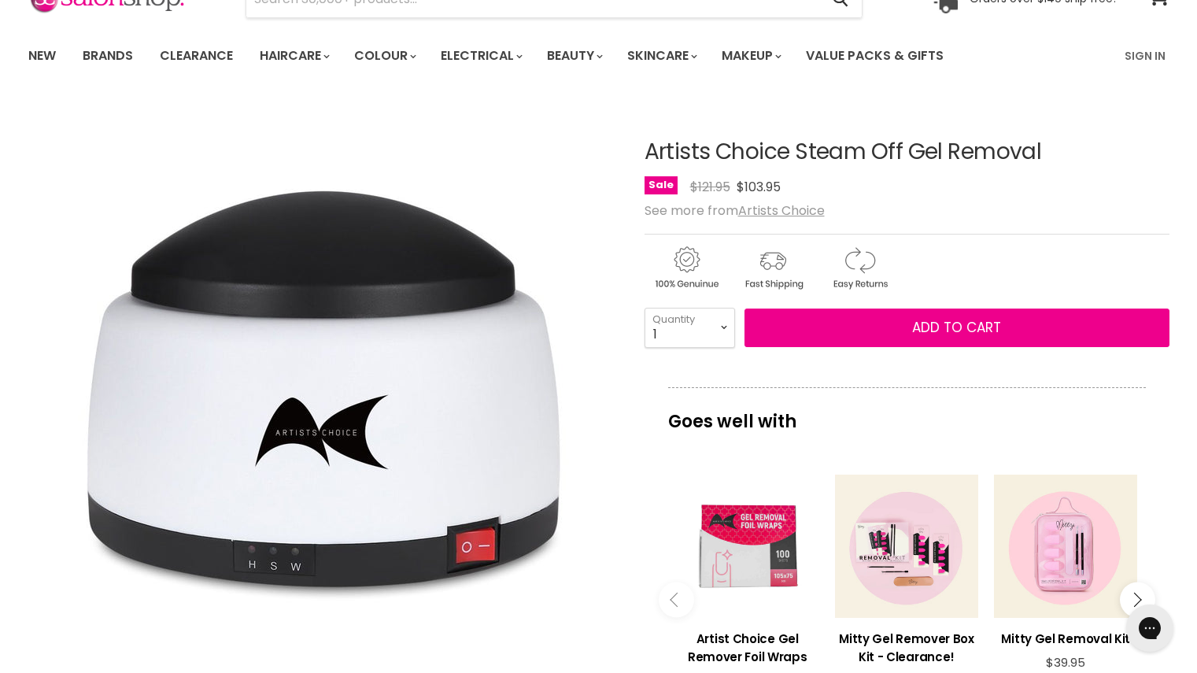
scroll to position [0, 0]
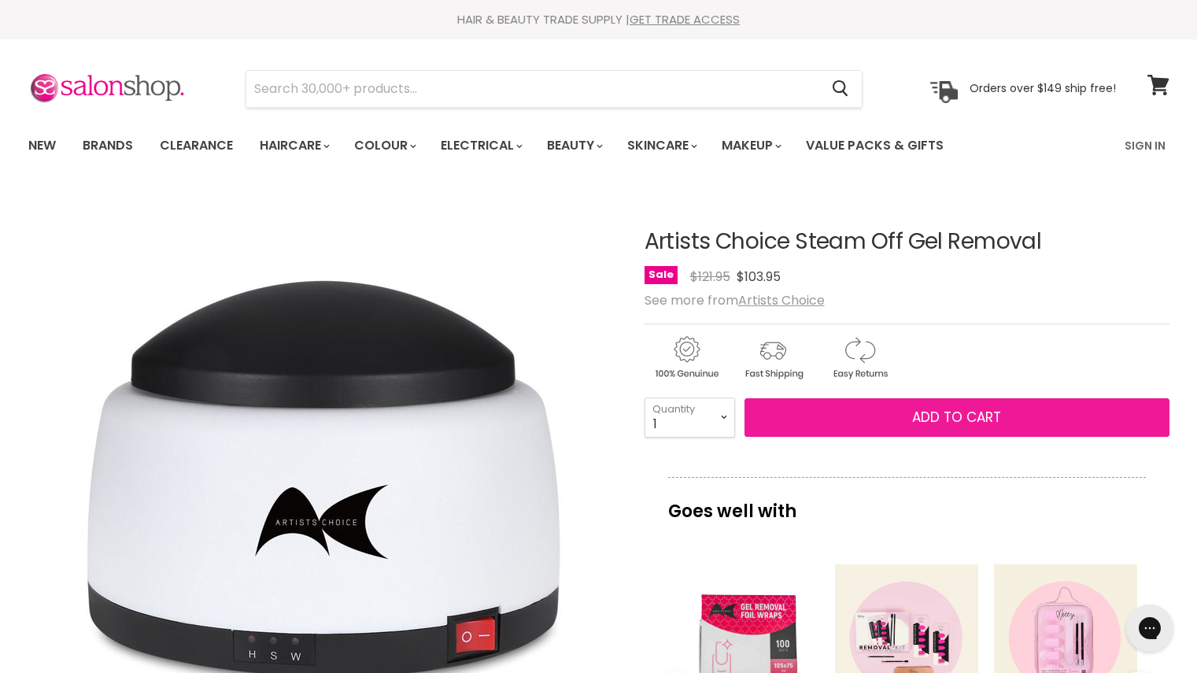
click at [1049, 430] on button "Add to cart" at bounding box center [956, 417] width 425 height 39
click at [987, 427] on button "Add to cart" at bounding box center [956, 417] width 425 height 39
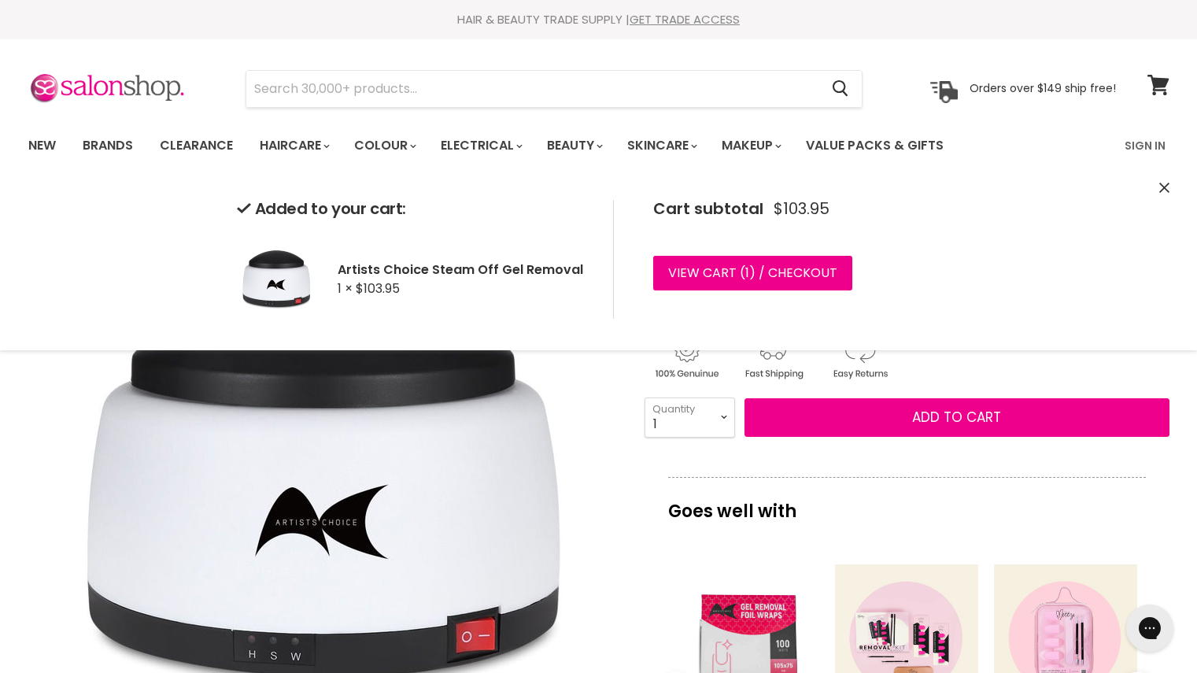
click at [1163, 189] on icon "Close" at bounding box center [1164, 188] width 10 height 10
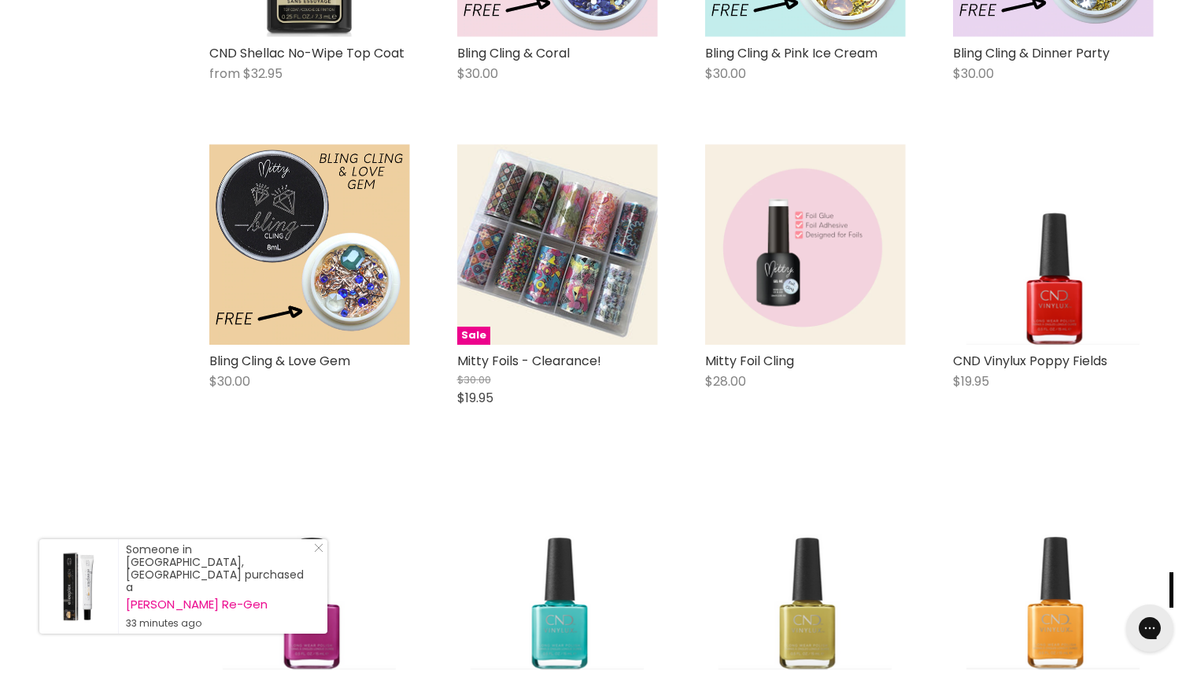
scroll to position [3531, 0]
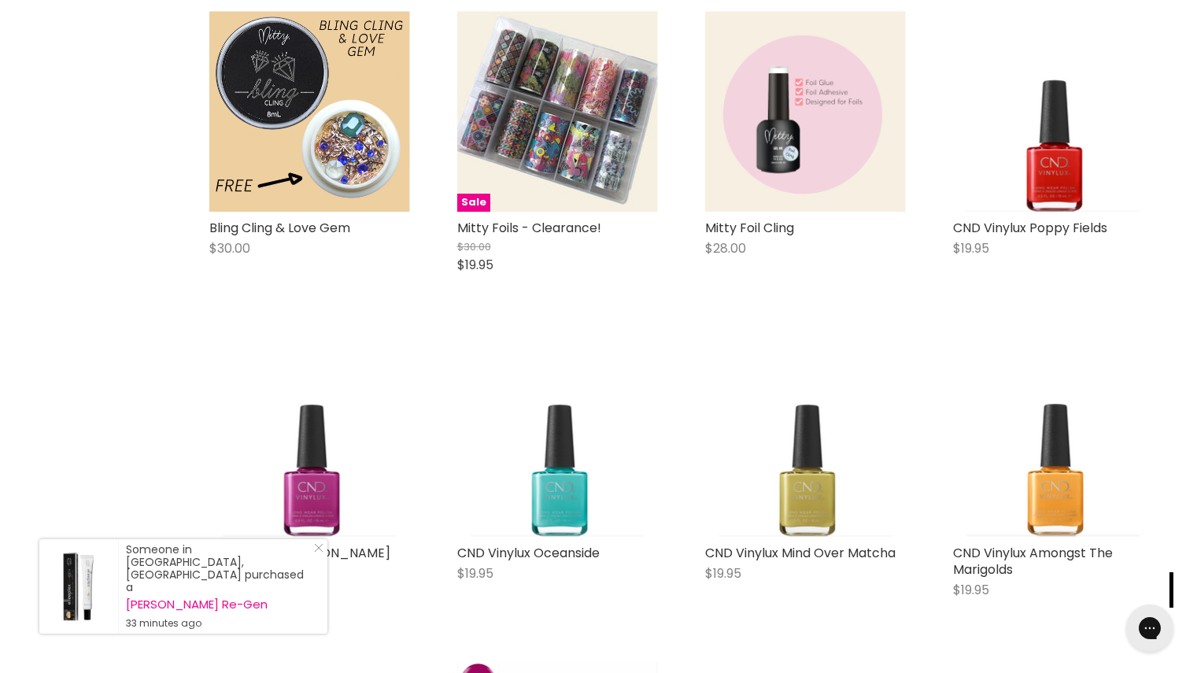
scroll to position [3663, 0]
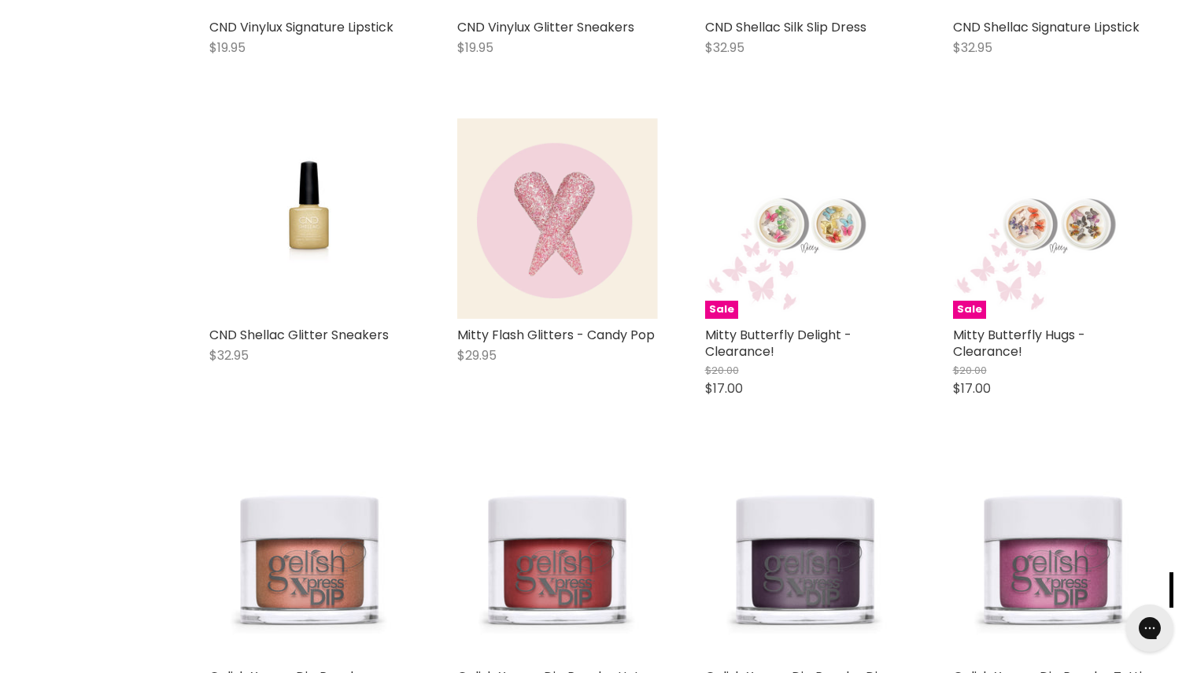
scroll to position [9118, 0]
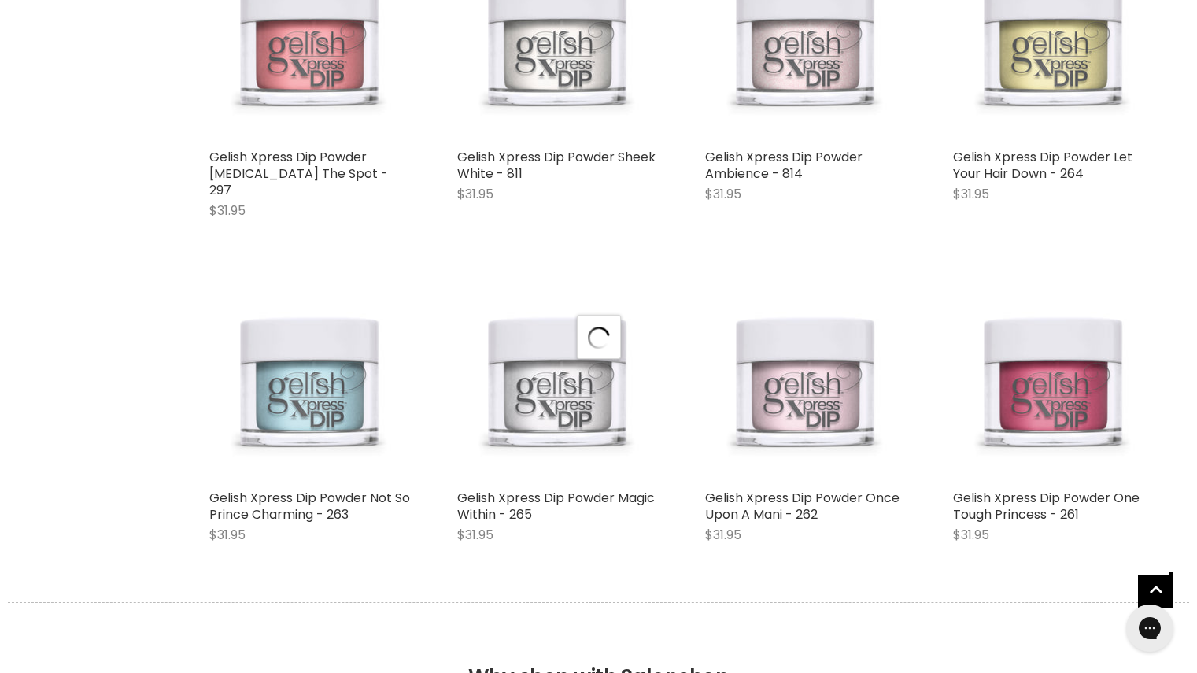
scroll to position [11610, 0]
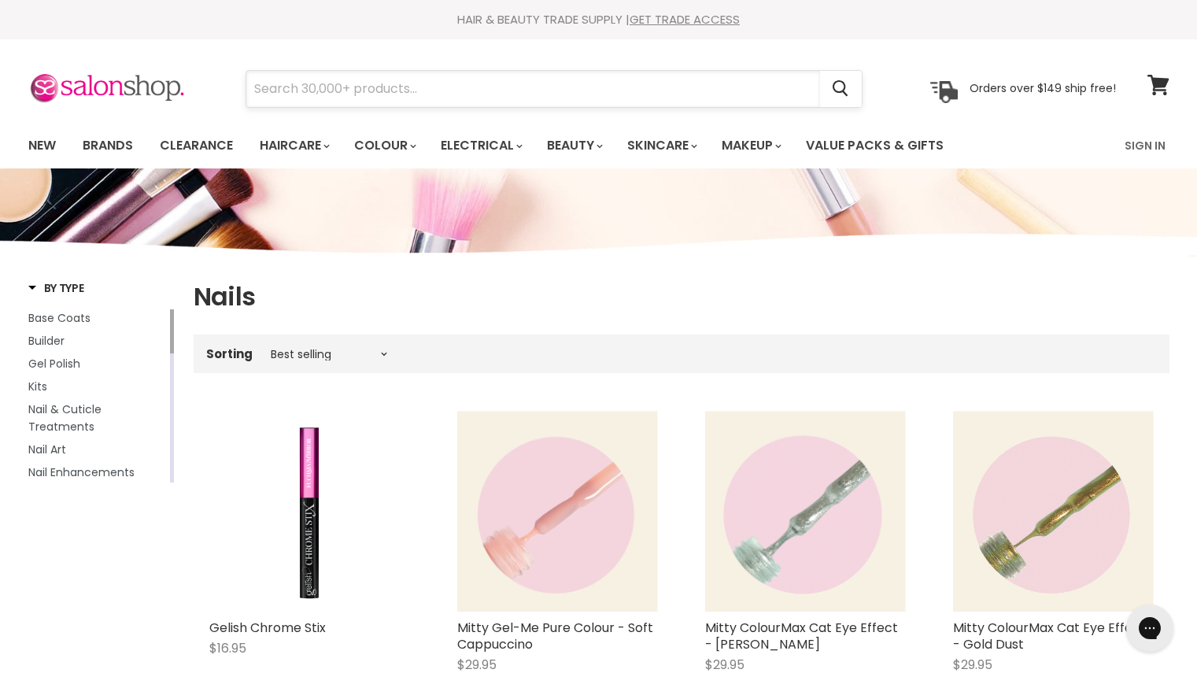
click at [548, 82] on input "Search" at bounding box center [533, 89] width 574 height 36
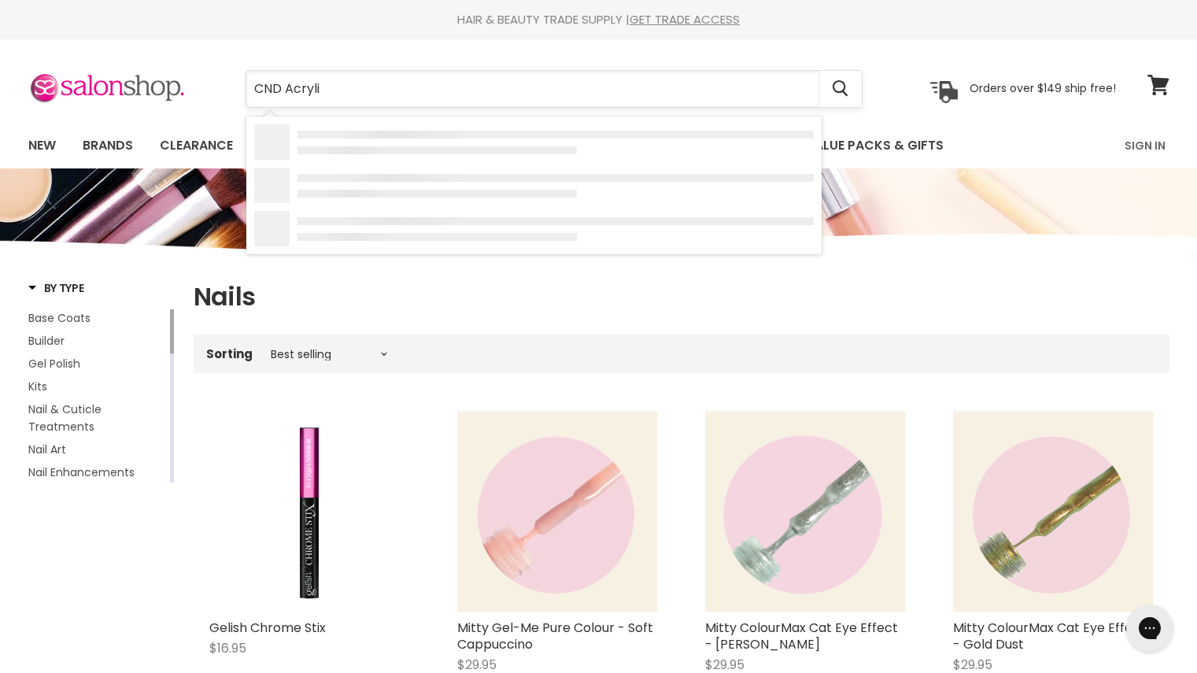
type input "CND Acrylic"
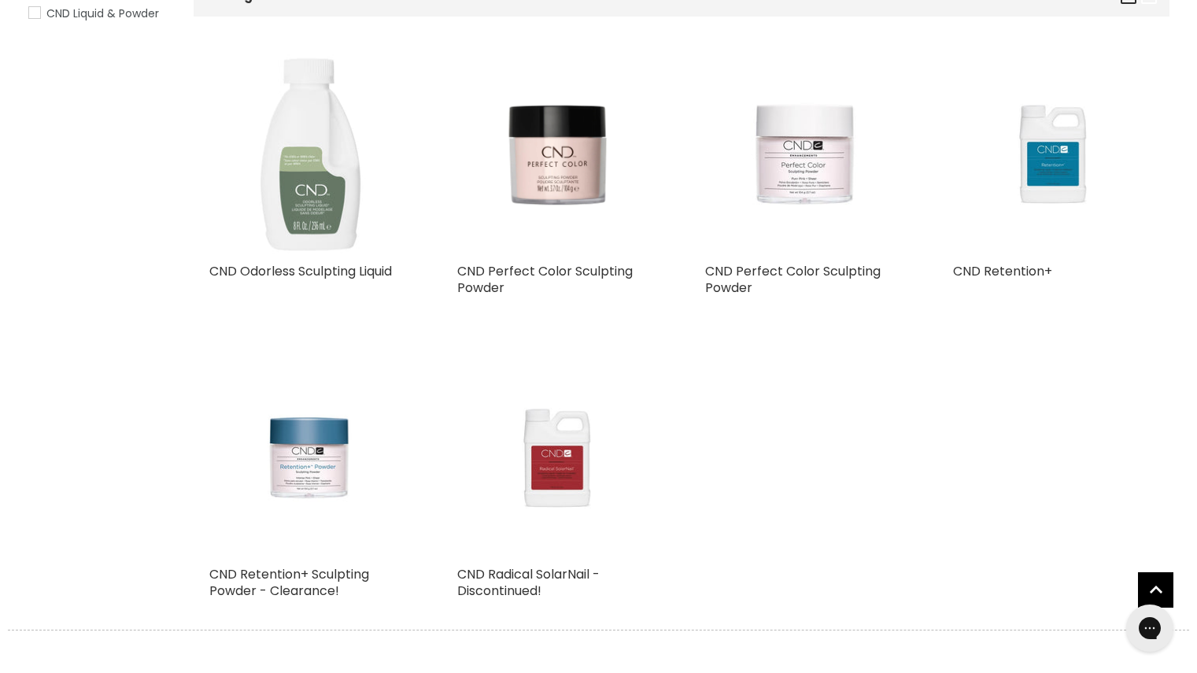
scroll to position [262, 0]
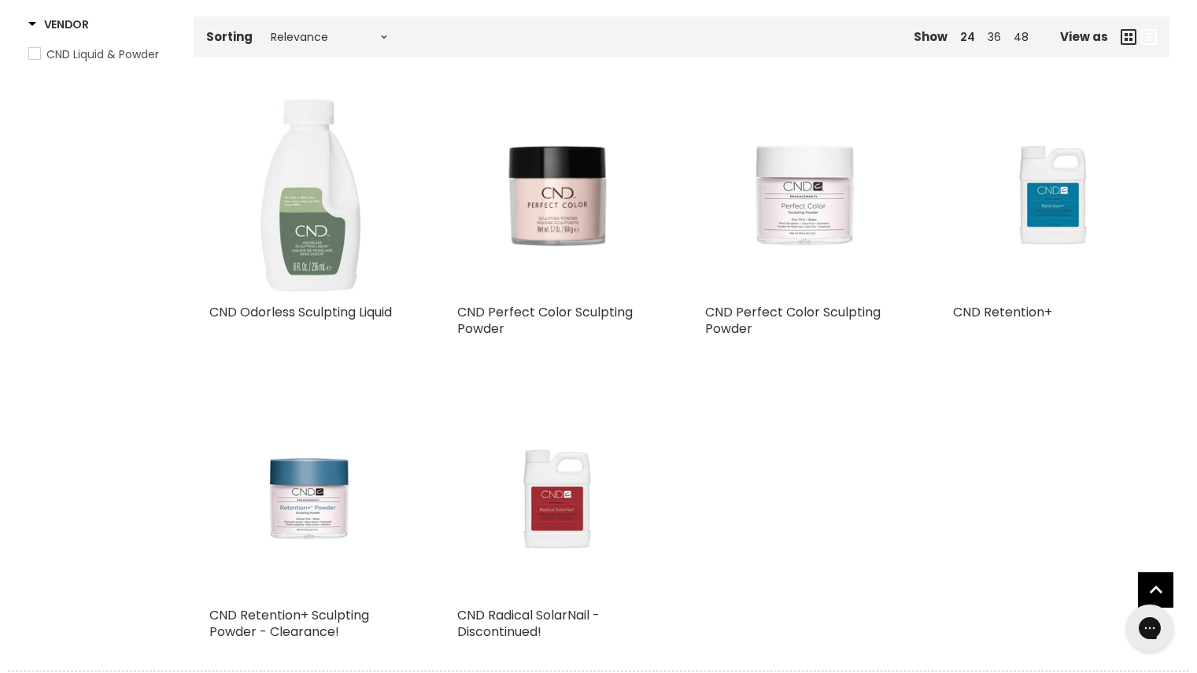
click at [818, 277] on img "Main content" at bounding box center [804, 195] width 133 height 201
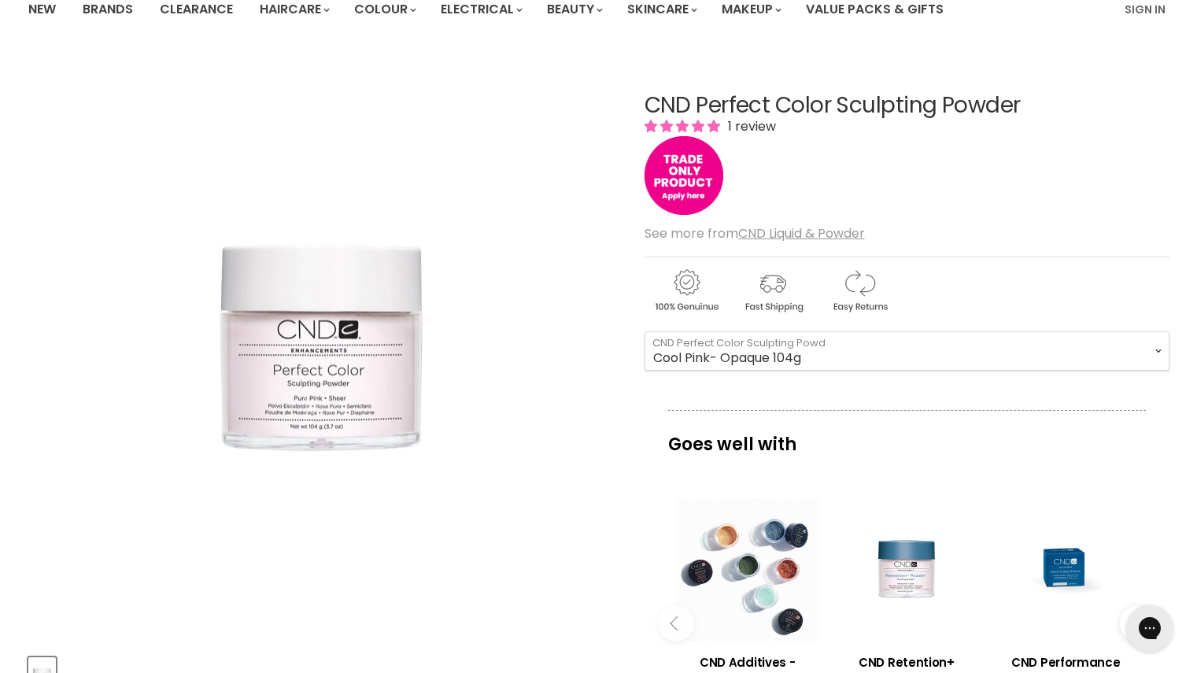
click at [644, 331] on select "Clear 22g Clear 104g Clear 907g Natural- Sheer 104g Natural- Sheer 453g Natural…" at bounding box center [906, 350] width 525 height 39
select select "Cool Pink- Opaque 104g"
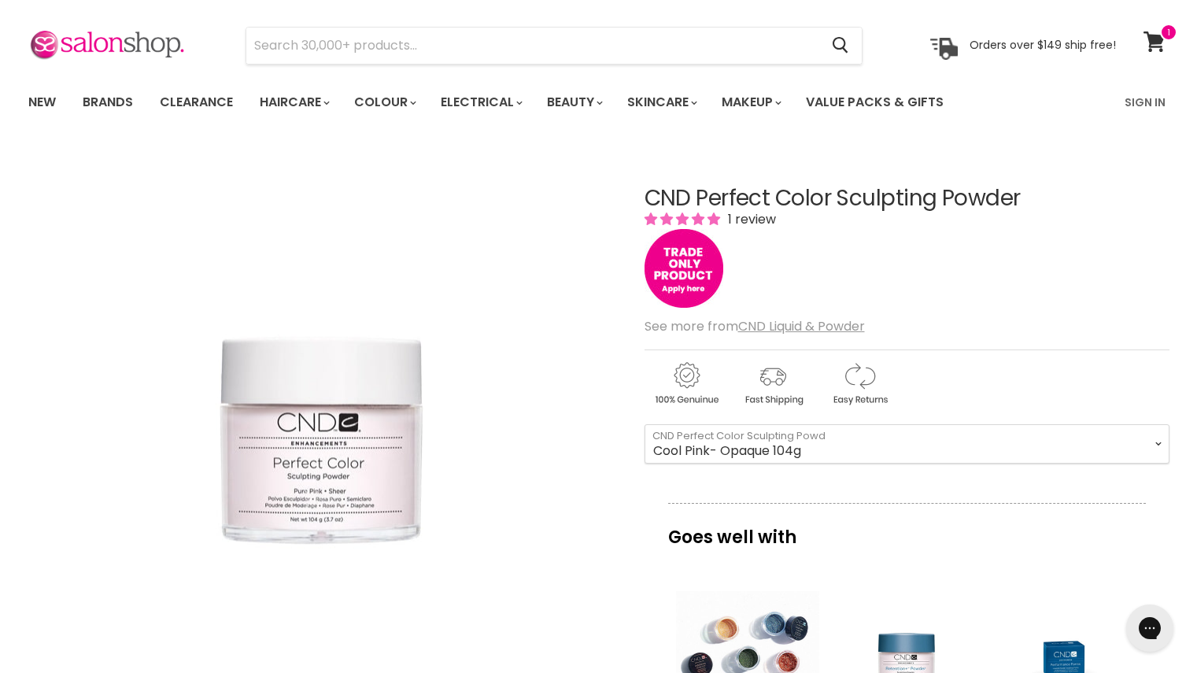
scroll to position [31, 0]
